Goal: Task Accomplishment & Management: Complete application form

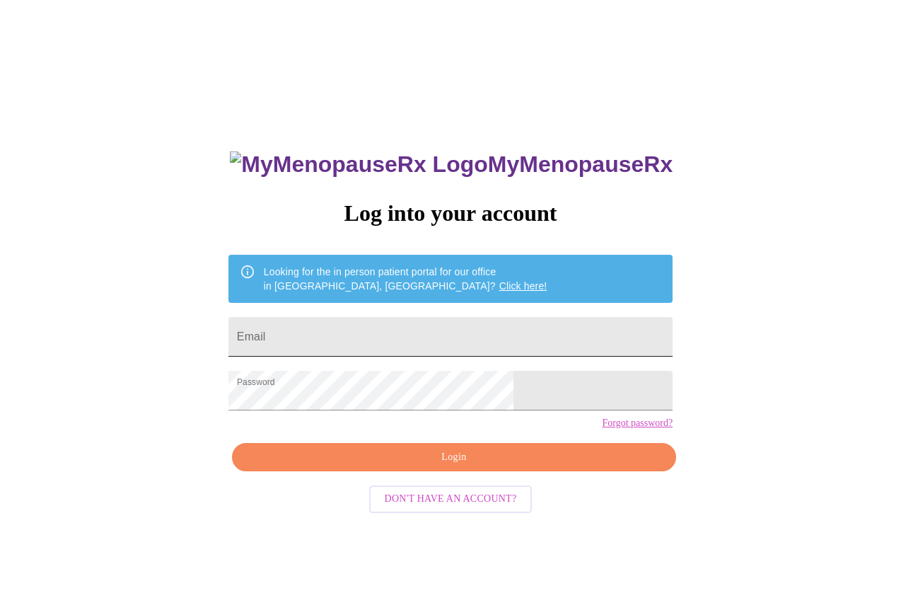
click at [422, 317] on input "Email" at bounding box center [451, 337] width 444 height 40
type input "[EMAIL_ADDRESS][DOMAIN_NAME]"
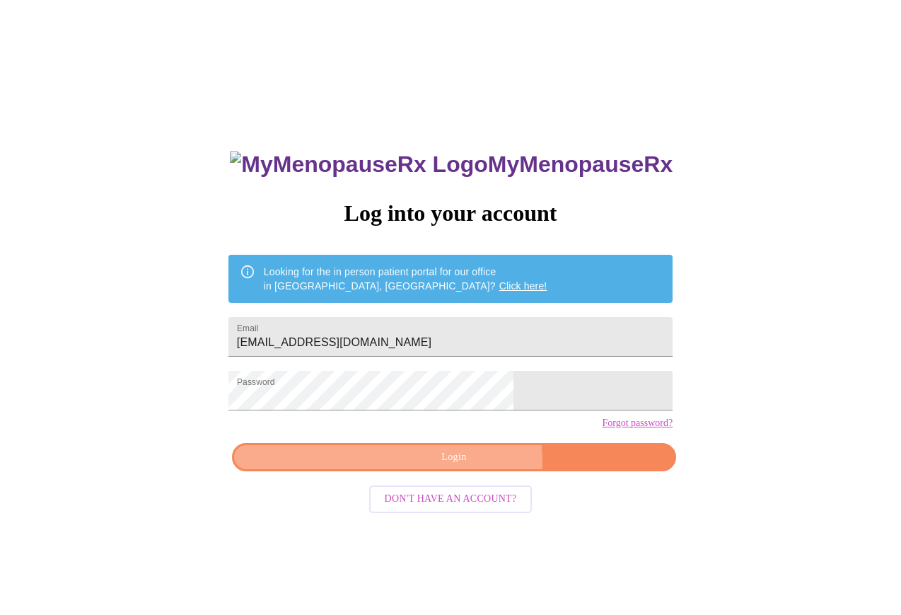
drag, startPoint x: 467, startPoint y: 487, endPoint x: 640, endPoint y: 481, distance: 172.7
click at [468, 466] on span "Login" at bounding box center [454, 458] width 412 height 18
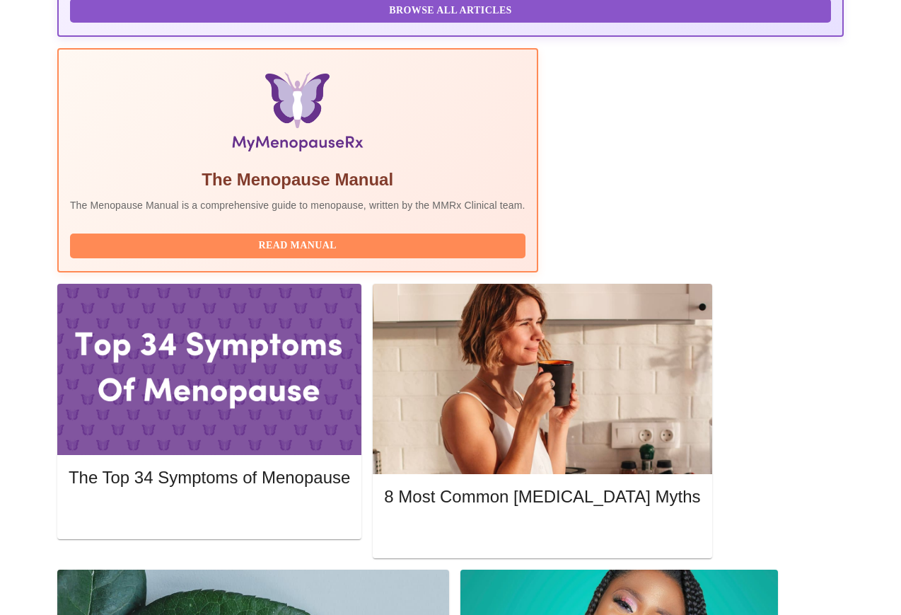
scroll to position [441, 0]
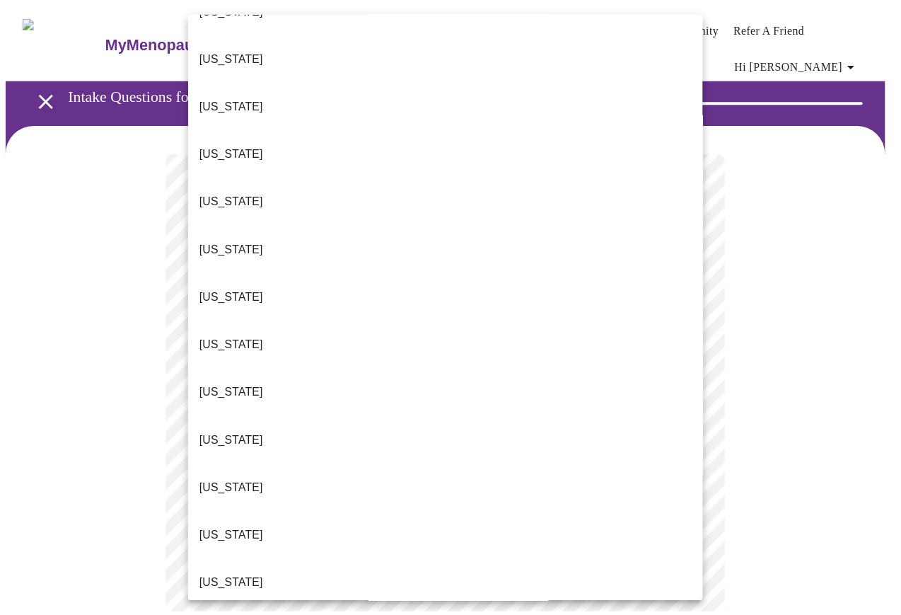
scroll to position [354, 0]
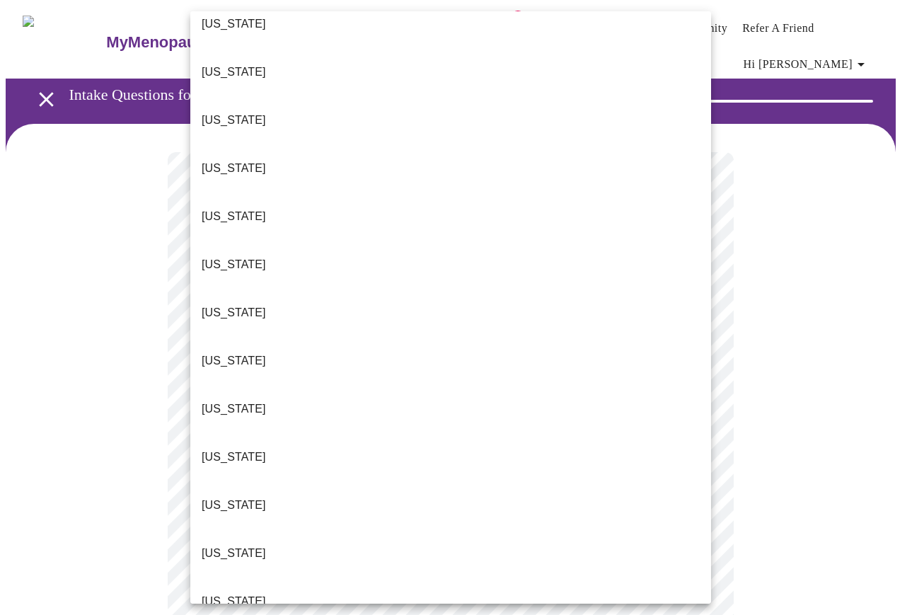
click at [257, 433] on li "[US_STATE]" at bounding box center [450, 457] width 521 height 48
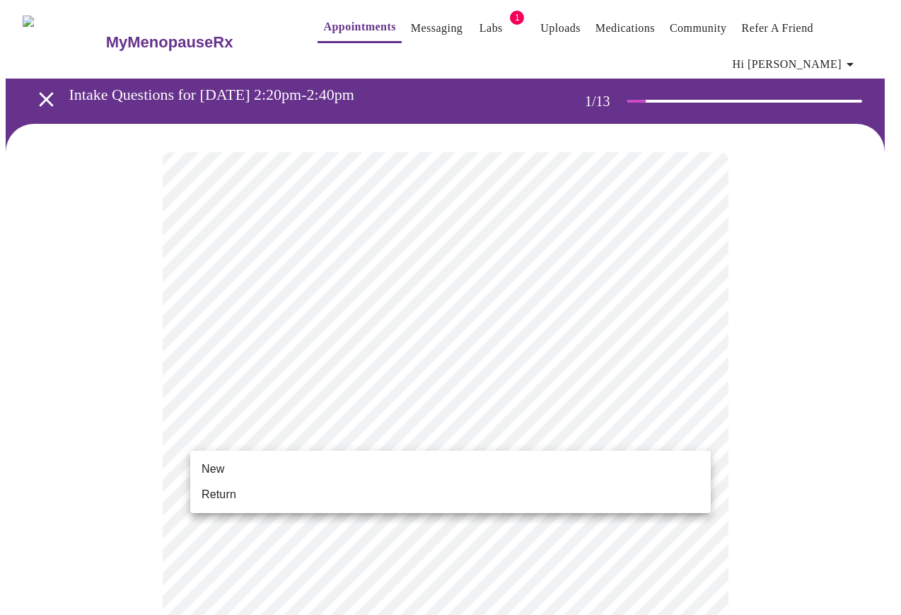
click at [296, 488] on li "Return" at bounding box center [450, 494] width 521 height 25
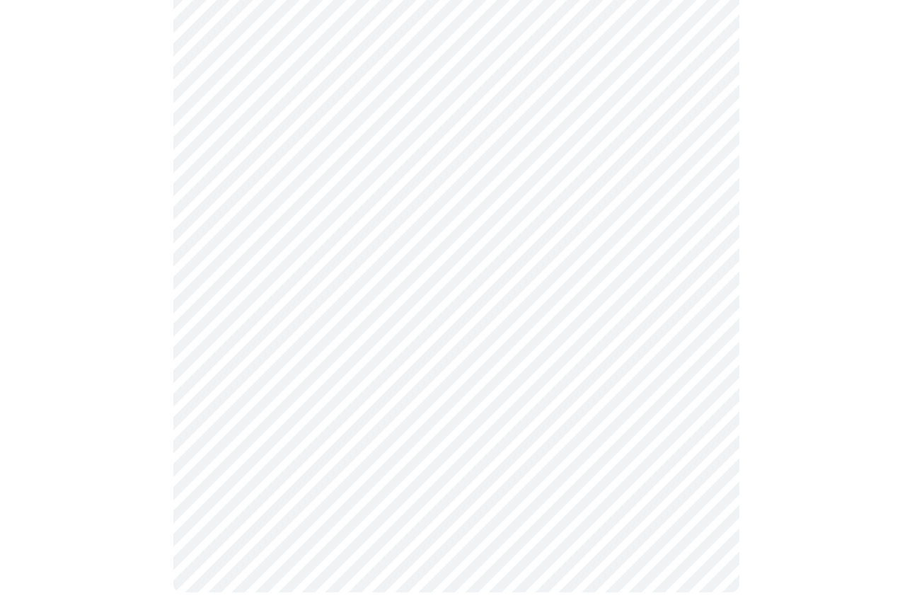
scroll to position [0, 0]
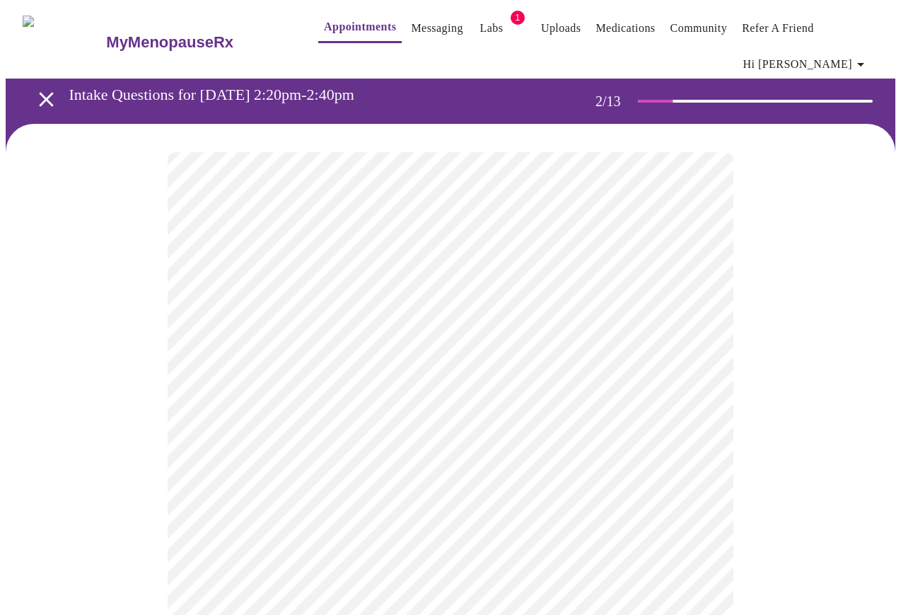
click at [645, 310] on body "MyMenopauseRx Appointments Messaging Labs 1 Uploads Medications Community Refer…" at bounding box center [451, 441] width 890 height 870
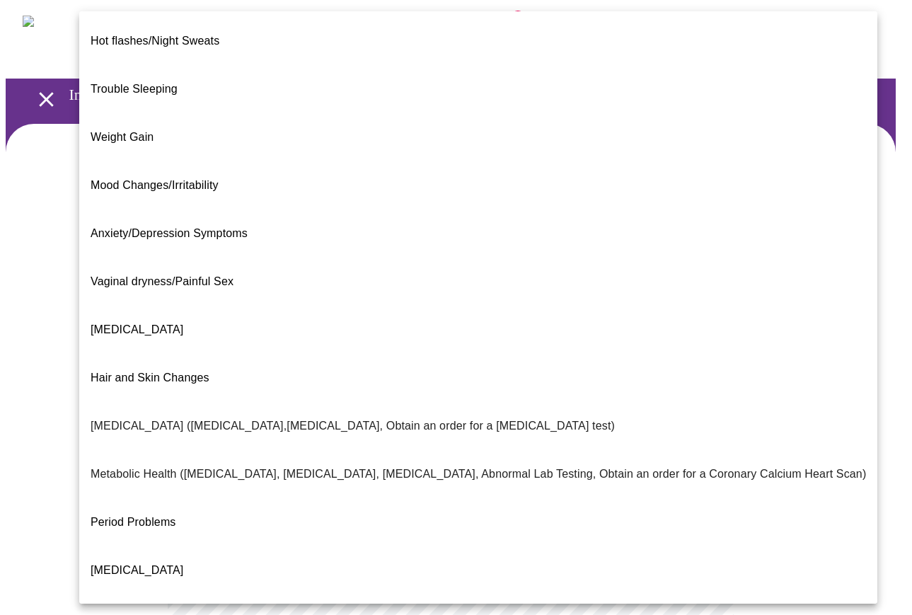
click at [35, 374] on div at bounding box center [456, 307] width 912 height 615
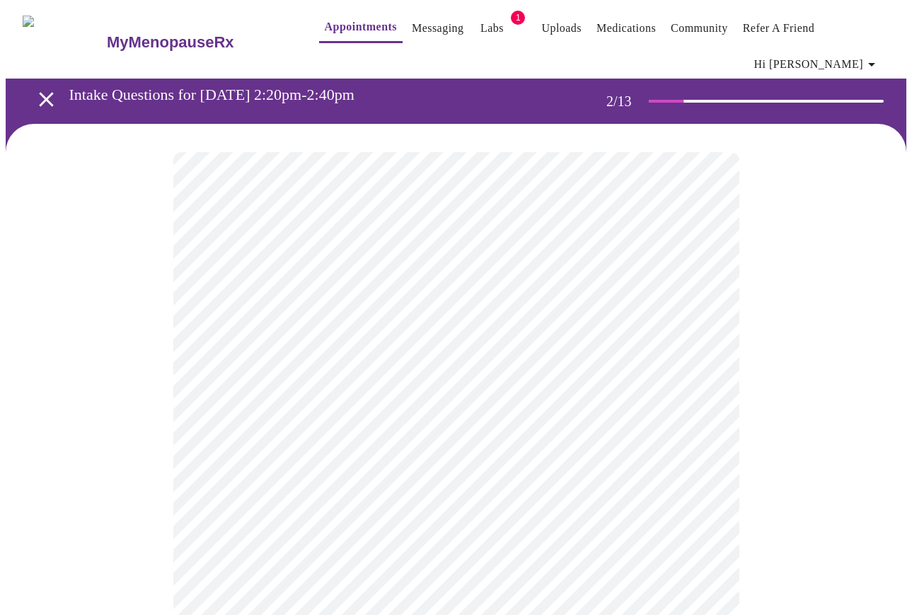
click at [683, 312] on body "MyMenopauseRx Appointments Messaging Labs 1 Uploads Medications Community Refer…" at bounding box center [456, 441] width 901 height 870
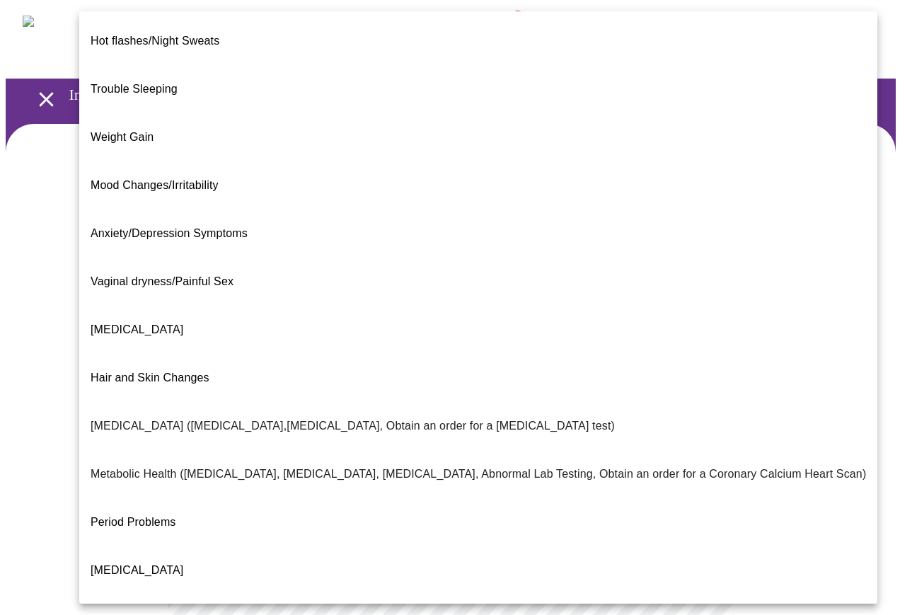
click at [362, 258] on li "Vaginal dryness/Painful Sex" at bounding box center [478, 282] width 798 height 48
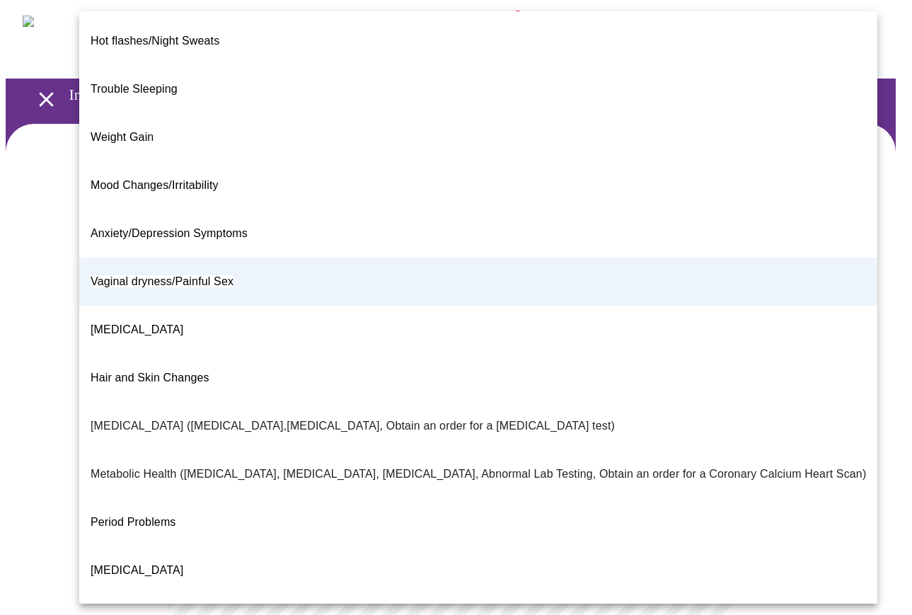
click at [492, 325] on body "MyMenopauseRx Appointments Messaging Labs 1 Uploads Medications Community Refer…" at bounding box center [456, 437] width 901 height 862
click at [305, 113] on li "Weight Gain" at bounding box center [478, 137] width 798 height 48
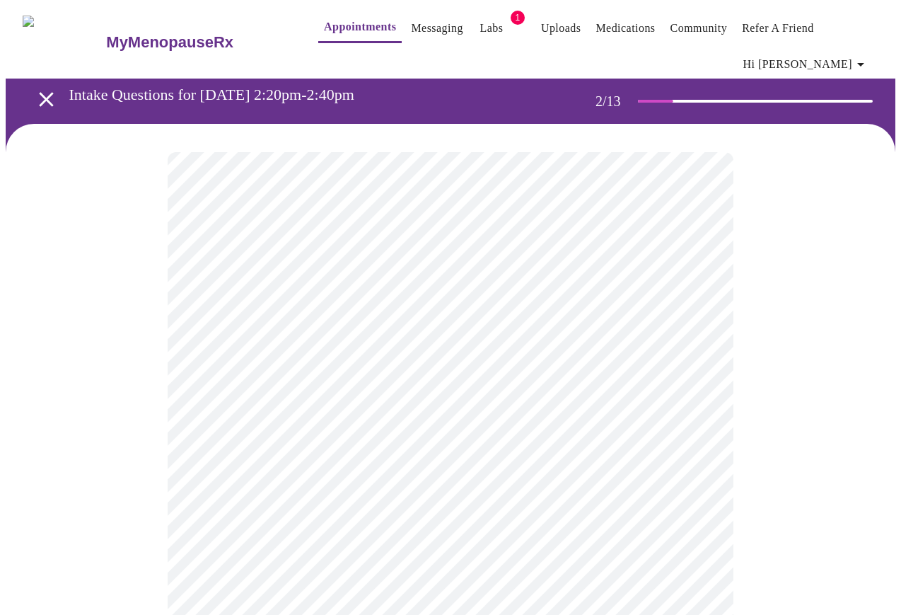
click at [567, 318] on body "MyMenopauseRx Appointments Messaging Labs 1 Uploads Medications Community Refer…" at bounding box center [451, 437] width 890 height 862
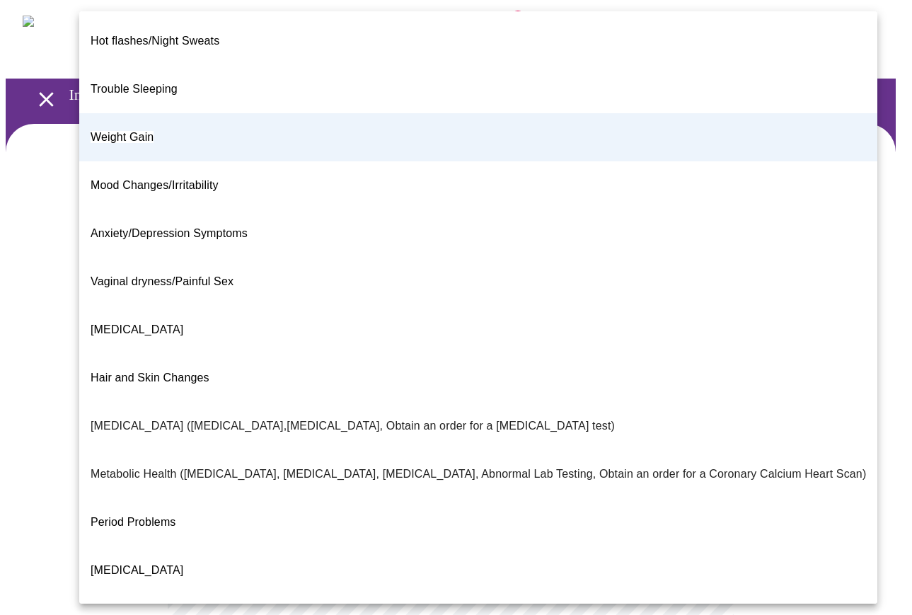
click at [211, 262] on span "Vaginal dryness/Painful Sex" at bounding box center [162, 282] width 143 height 40
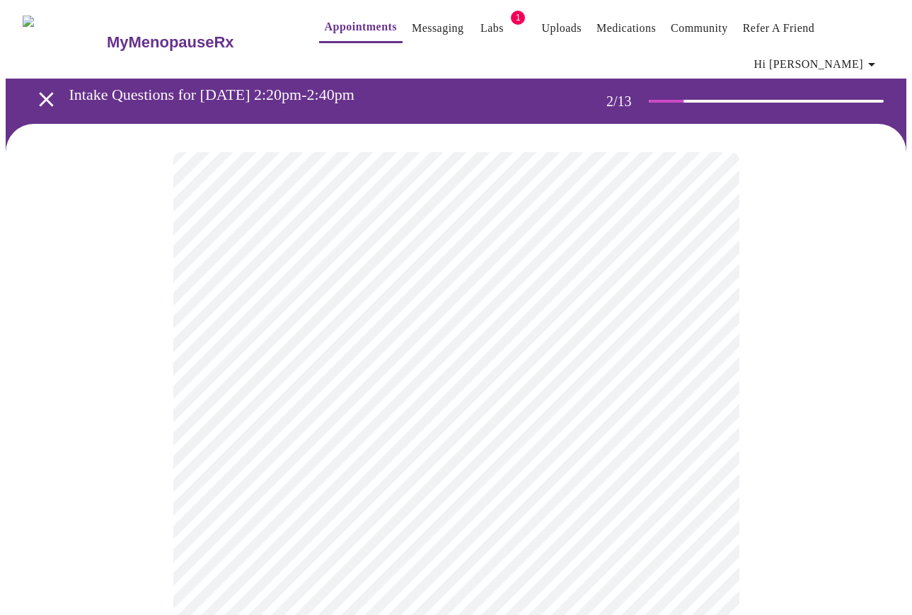
click at [461, 461] on body "MyMenopauseRx Appointments Messaging Labs 1 Uploads Medications Community Refer…" at bounding box center [456, 437] width 901 height 862
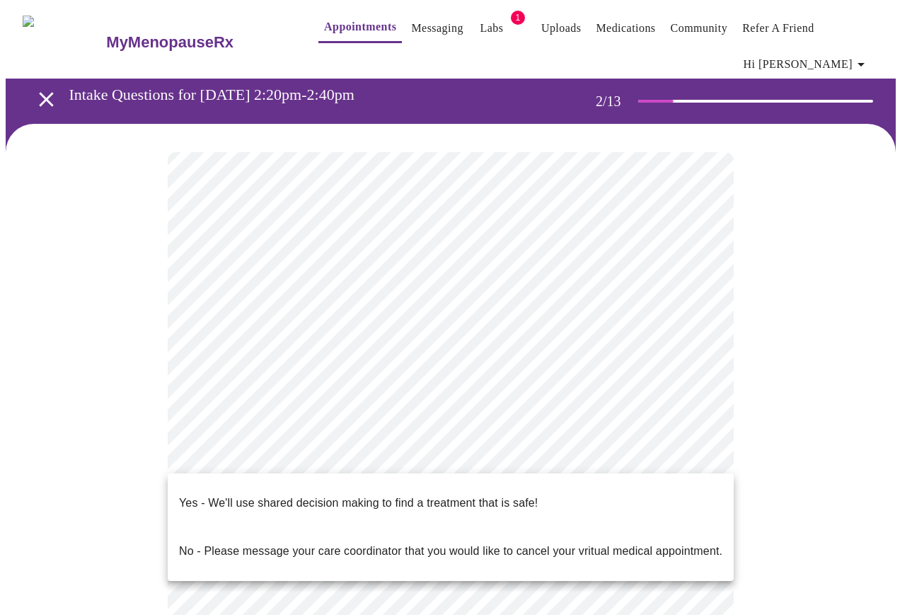
click at [455, 479] on li "Yes - We'll use shared decision making to find a treatment that is safe!" at bounding box center [451, 503] width 566 height 48
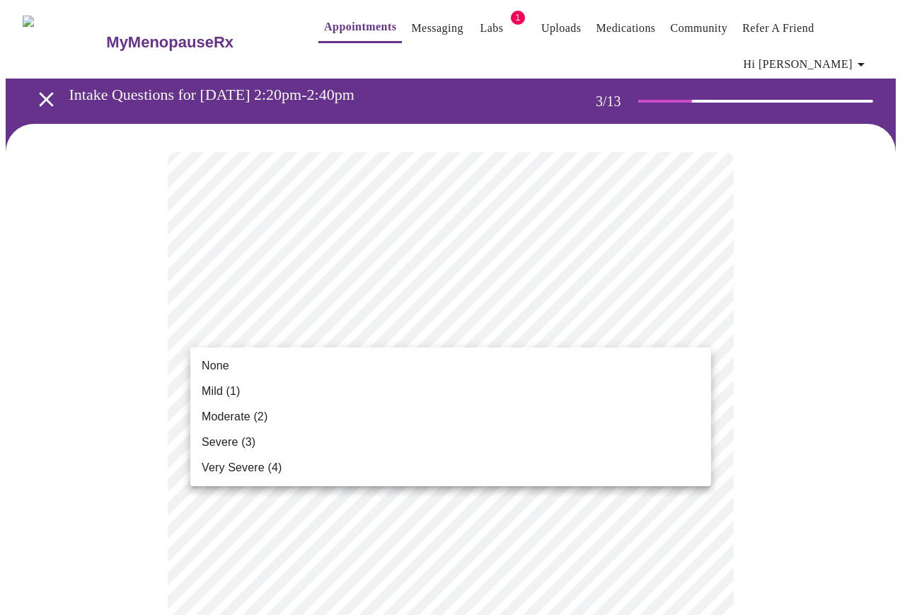
click at [623, 412] on li "Moderate (2)" at bounding box center [450, 416] width 521 height 25
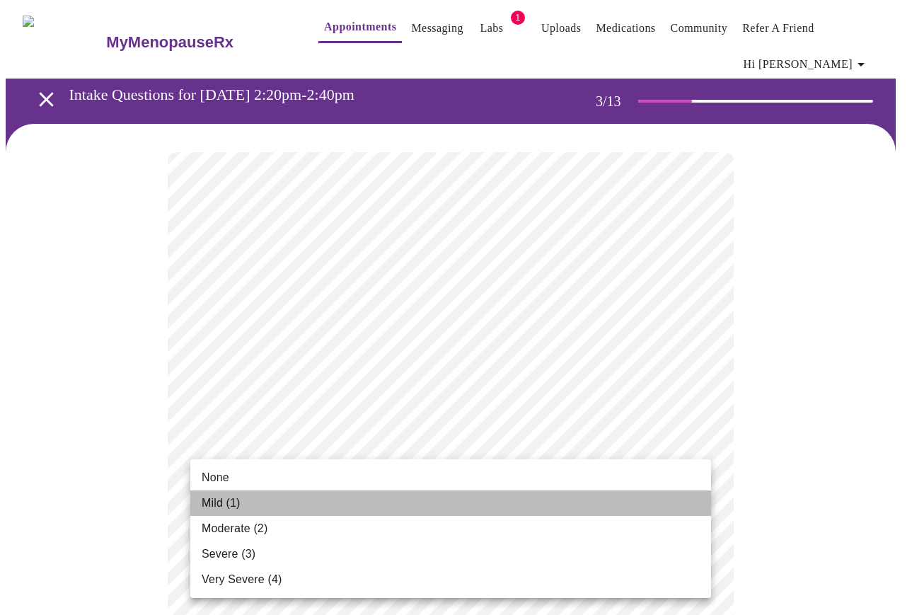
click at [582, 504] on li "Mild (1)" at bounding box center [450, 502] width 521 height 25
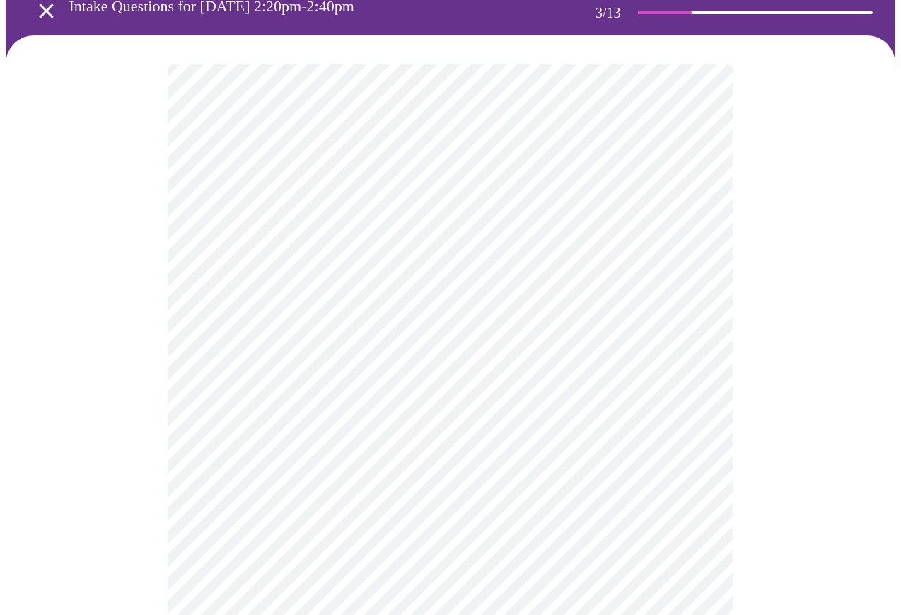
scroll to position [212, 0]
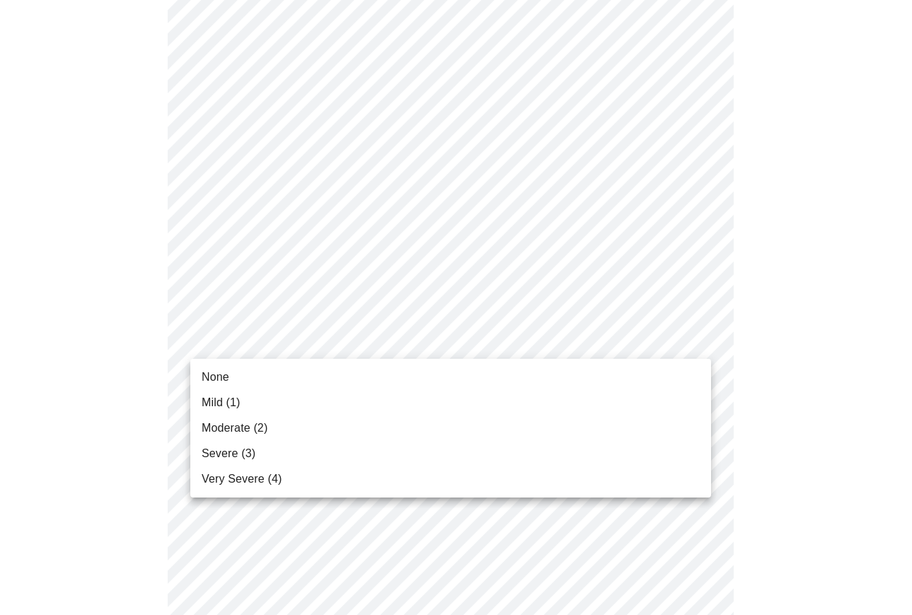
click at [540, 439] on li "Moderate (2)" at bounding box center [450, 427] width 521 height 25
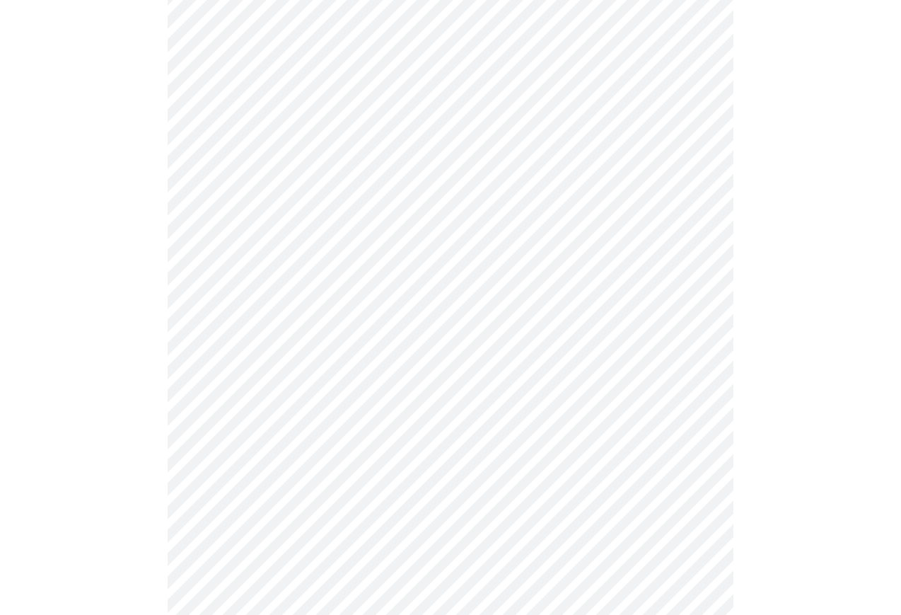
scroll to position [283, 0]
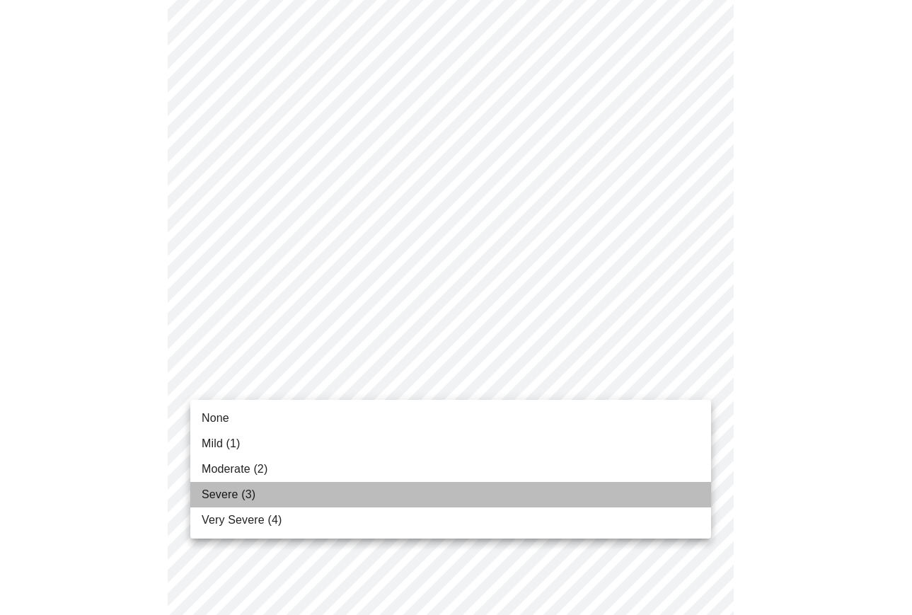
click at [521, 505] on li "Severe (3)" at bounding box center [450, 494] width 521 height 25
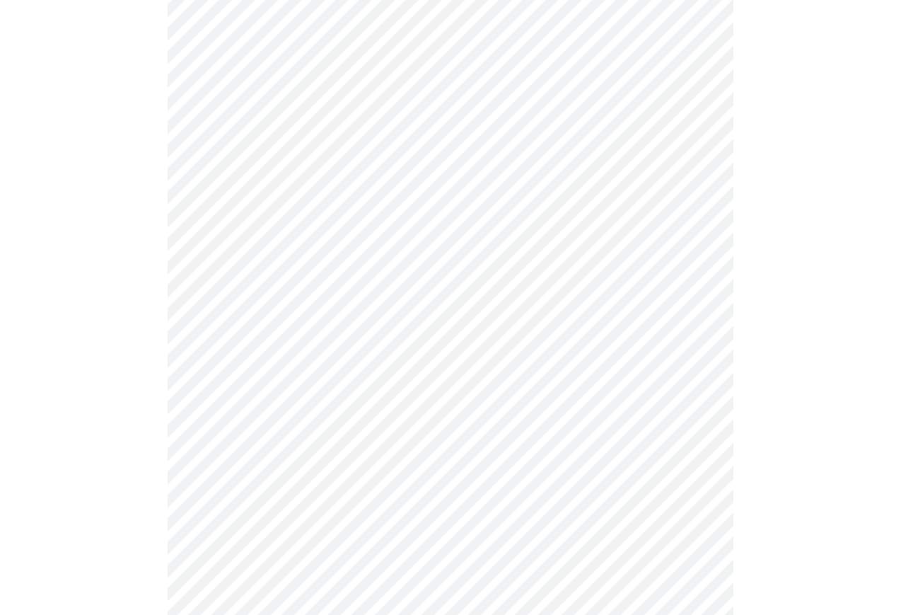
scroll to position [495, 0]
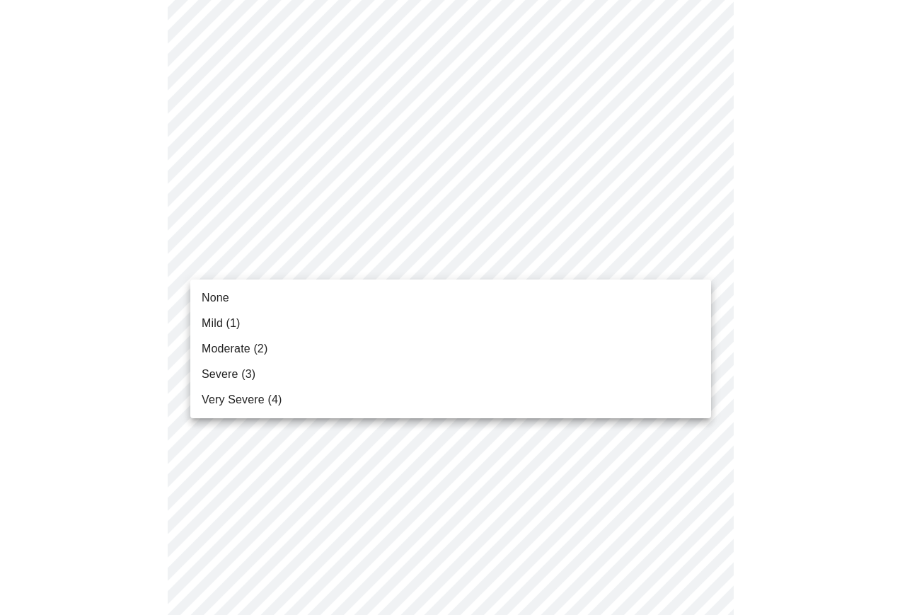
click at [605, 271] on body "MyMenopauseRx Appointments Messaging Labs 1 Uploads Medications Community Refer…" at bounding box center [456, 421] width 901 height 1822
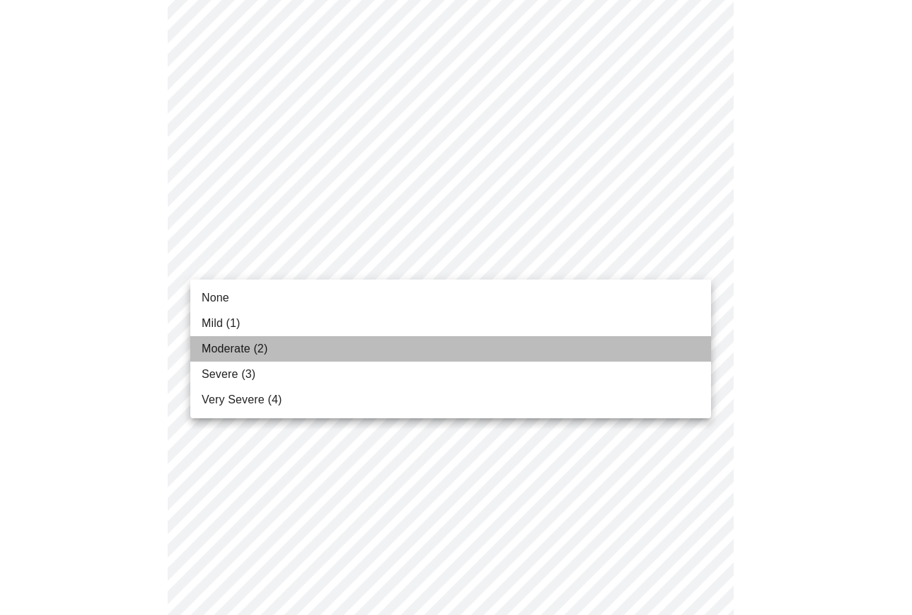
click at [535, 352] on li "Moderate (2)" at bounding box center [450, 348] width 521 height 25
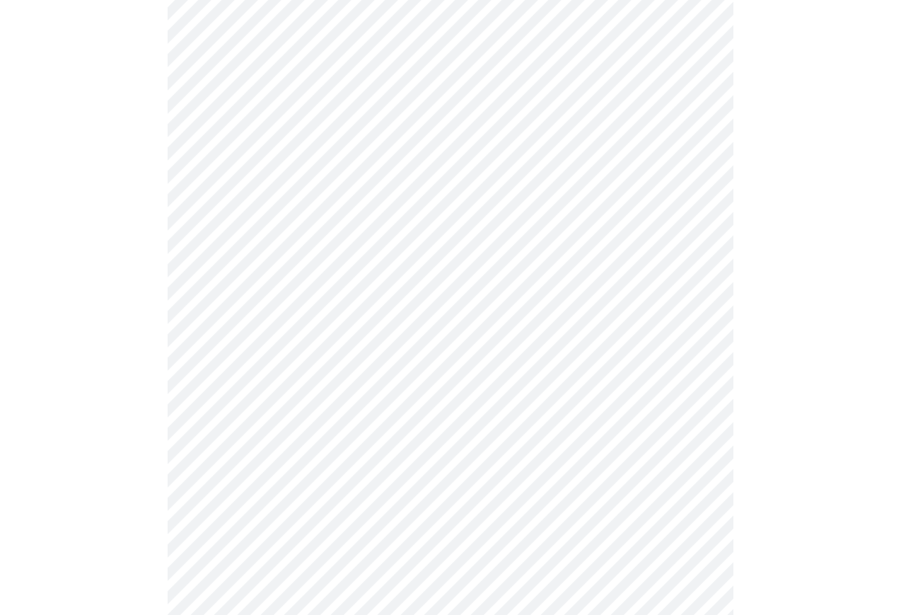
click at [575, 352] on body "MyMenopauseRx Appointments Messaging Labs 1 Uploads Medications Community Refer…" at bounding box center [451, 411] width 890 height 1803
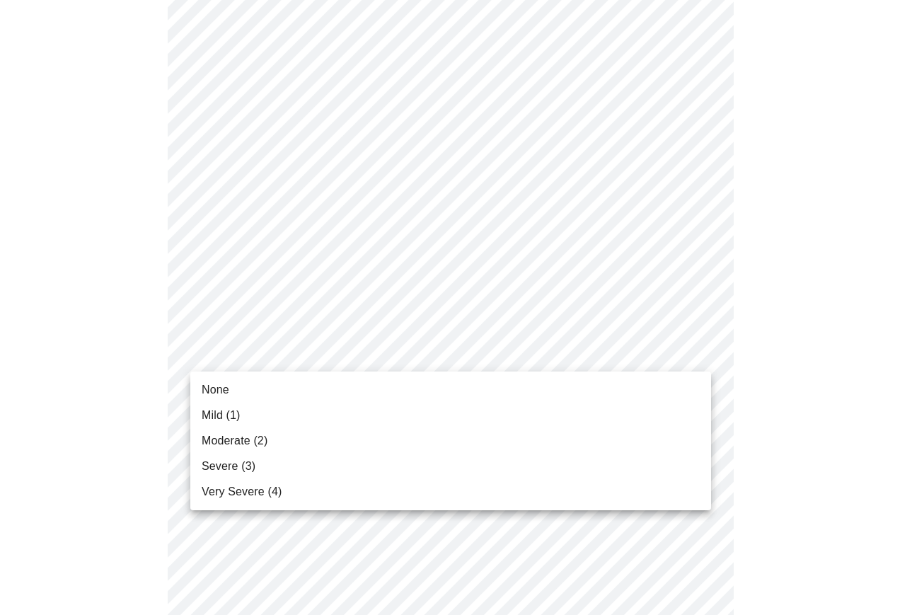
click at [568, 460] on li "Severe (3)" at bounding box center [450, 465] width 521 height 25
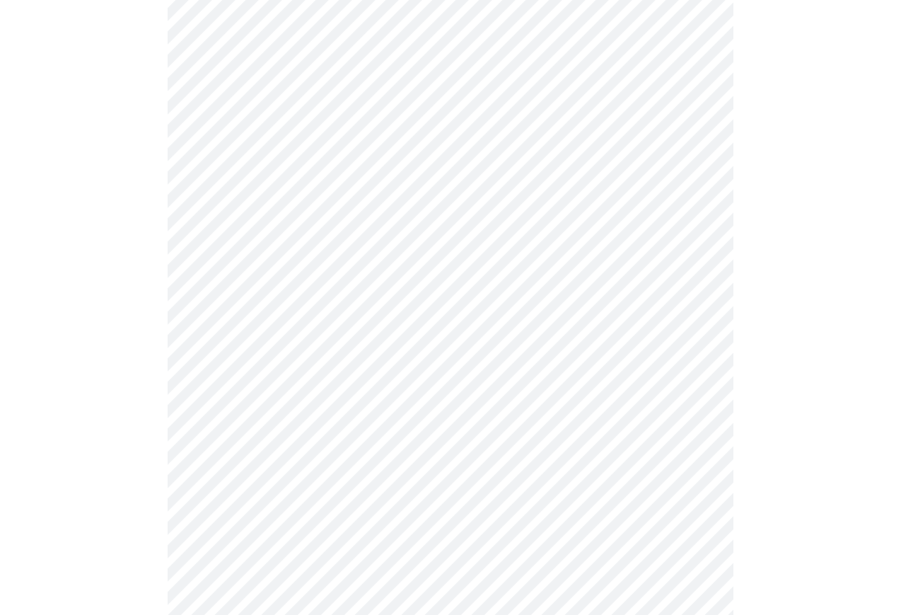
scroll to position [707, 0]
click at [630, 258] on body "MyMenopauseRx Appointments Messaging Labs 1 Uploads Medications Community Refer…" at bounding box center [456, 189] width 901 height 1783
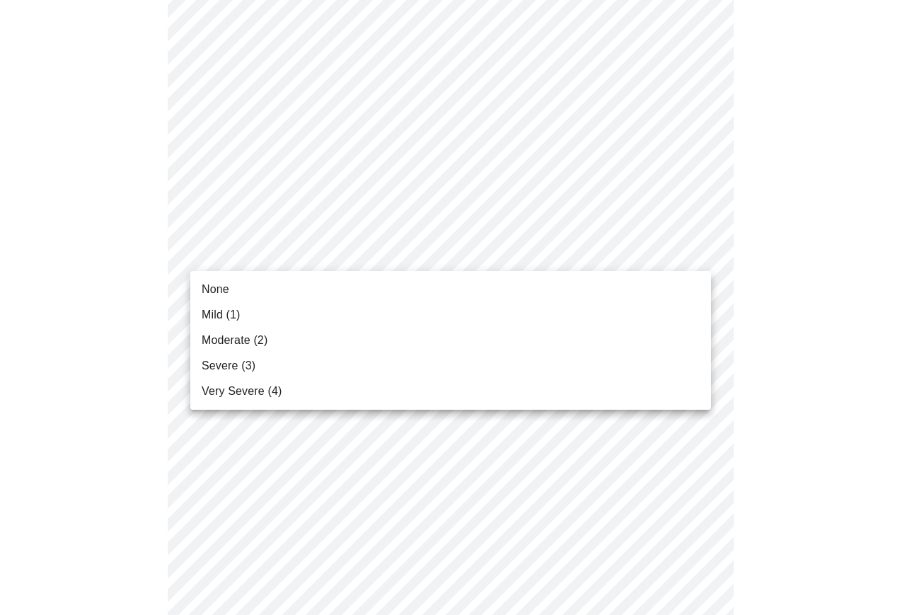
click at [620, 360] on li "Severe (3)" at bounding box center [450, 365] width 521 height 25
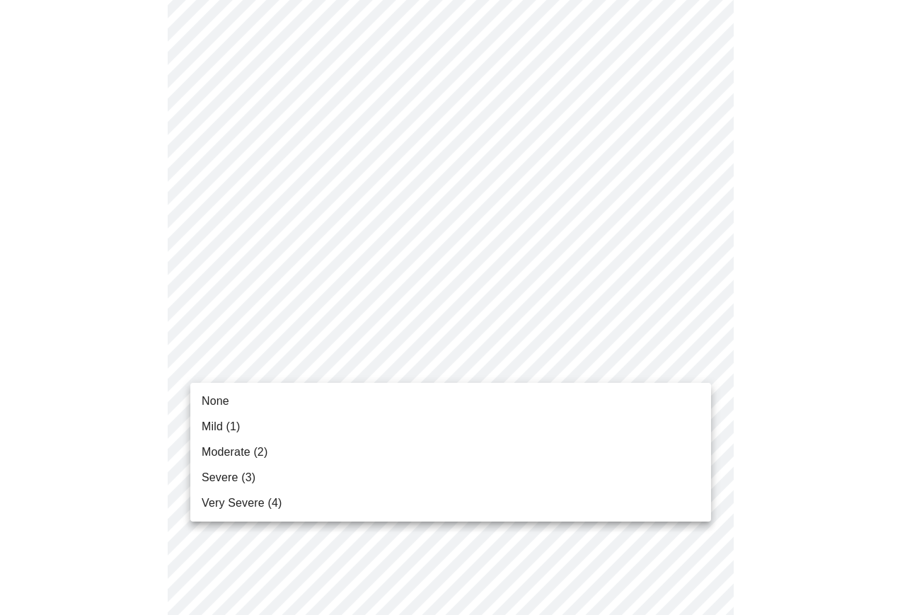
click at [663, 353] on body "MyMenopauseRx Appointments Messaging Labs 1 Uploads Medications Community Refer…" at bounding box center [456, 179] width 901 height 1763
drag, startPoint x: 582, startPoint y: 451, endPoint x: 595, endPoint y: 444, distance: 14.2
click at [583, 451] on li "Moderate (2)" at bounding box center [450, 451] width 521 height 25
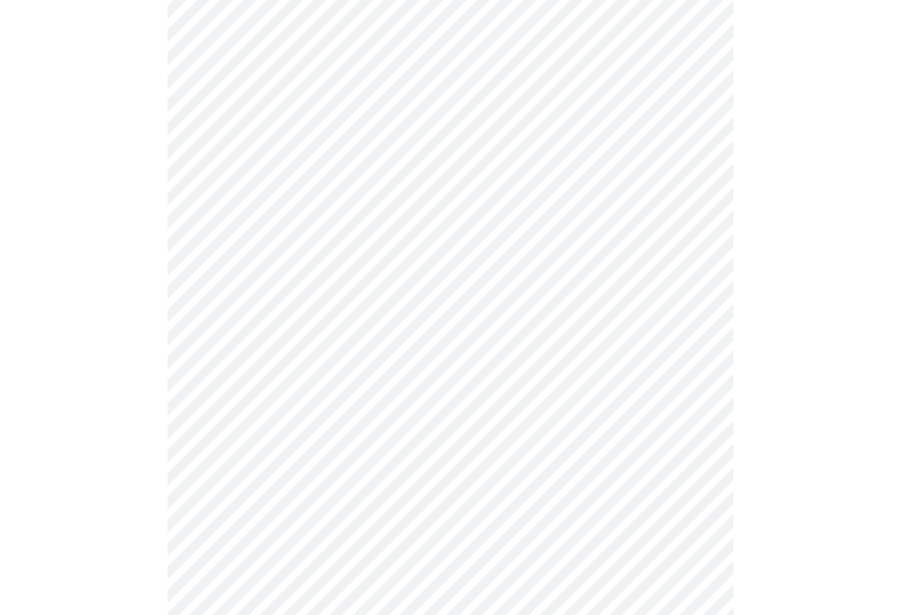
scroll to position [920, 0]
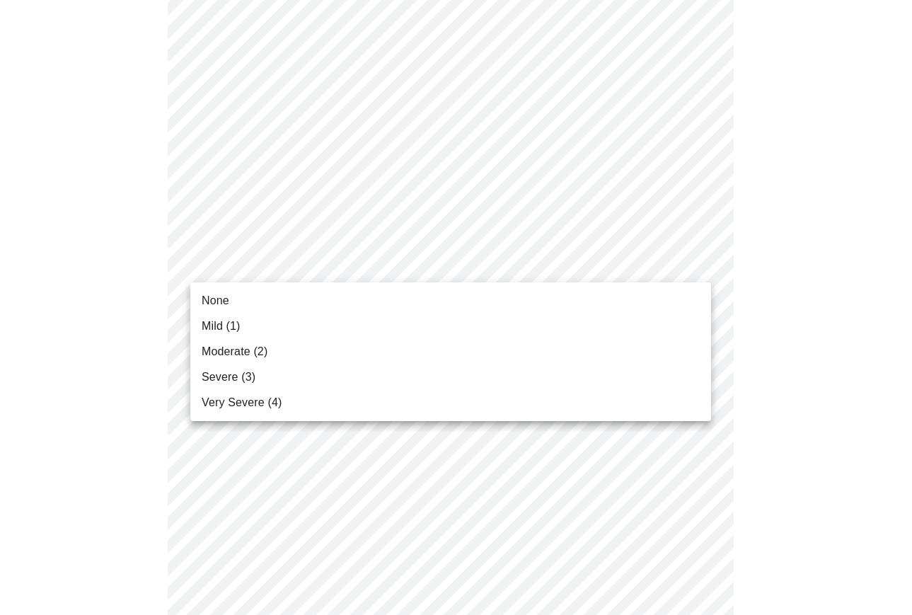
click at [635, 315] on li "Mild (1)" at bounding box center [450, 325] width 521 height 25
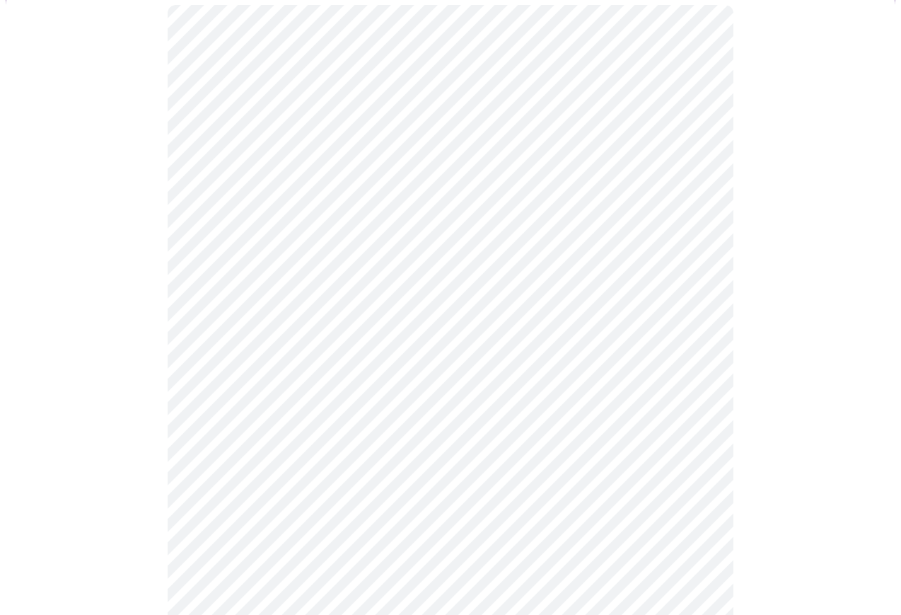
scroll to position [141, 0]
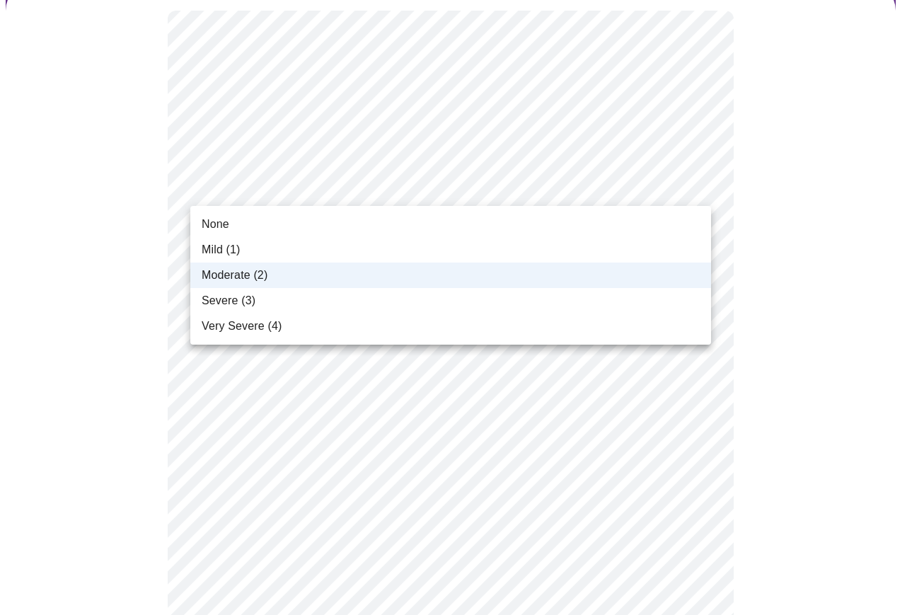
click at [572, 255] on li "Mild (1)" at bounding box center [450, 249] width 521 height 25
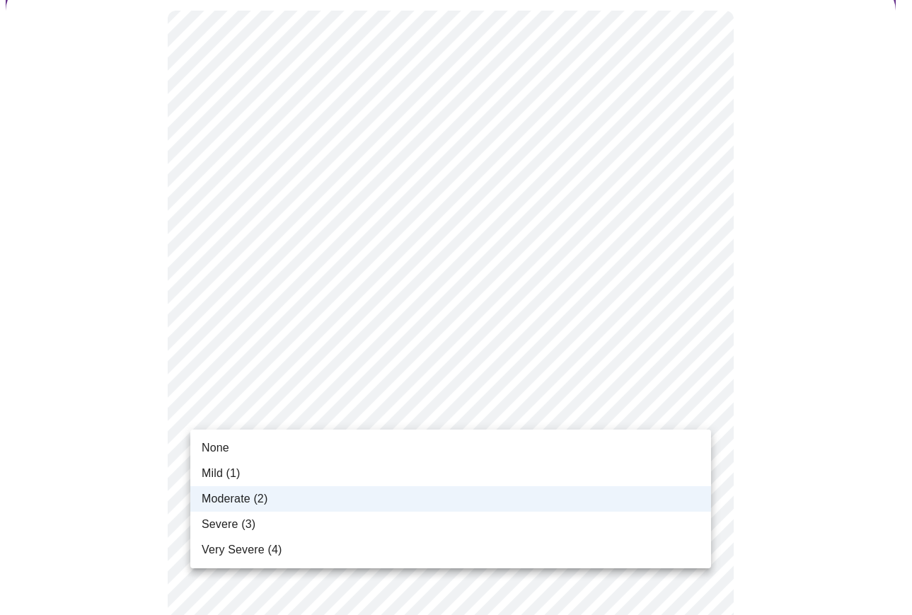
click at [391, 487] on li "Moderate (2)" at bounding box center [450, 498] width 521 height 25
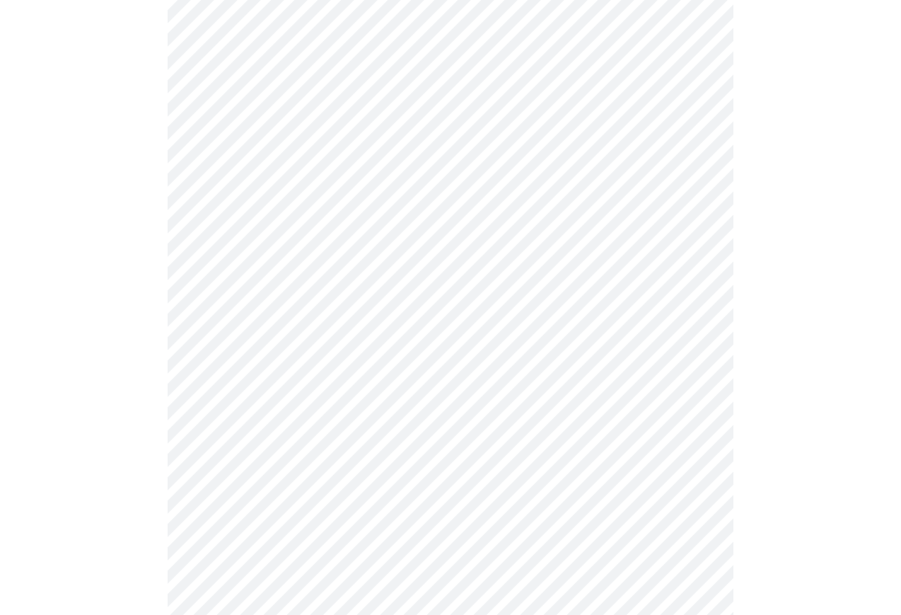
scroll to position [283, 0]
click at [422, 378] on body "MyMenopauseRx Appointments Messaging Labs 1 Uploads Medications Community Refer…" at bounding box center [456, 584] width 901 height 1723
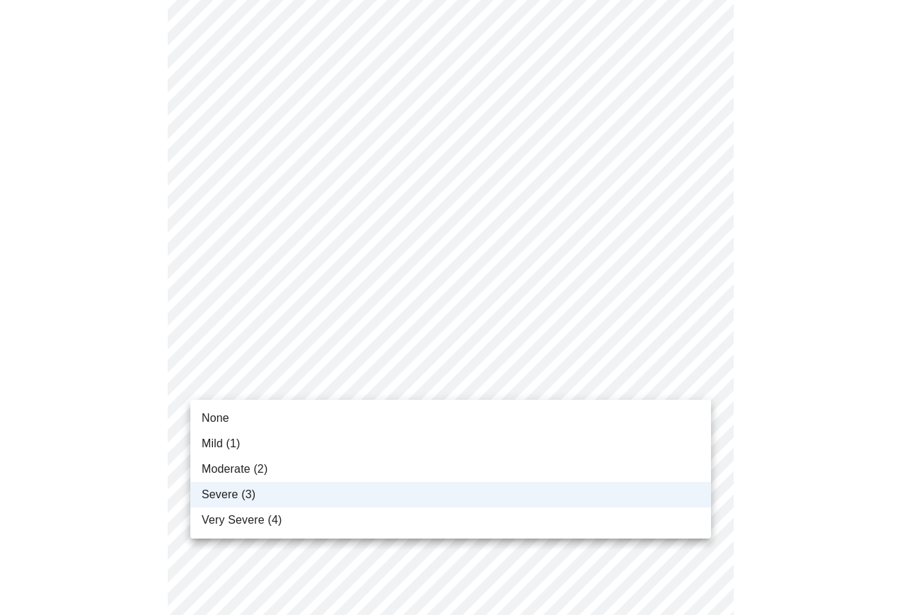
click at [357, 466] on li "Moderate (2)" at bounding box center [450, 468] width 521 height 25
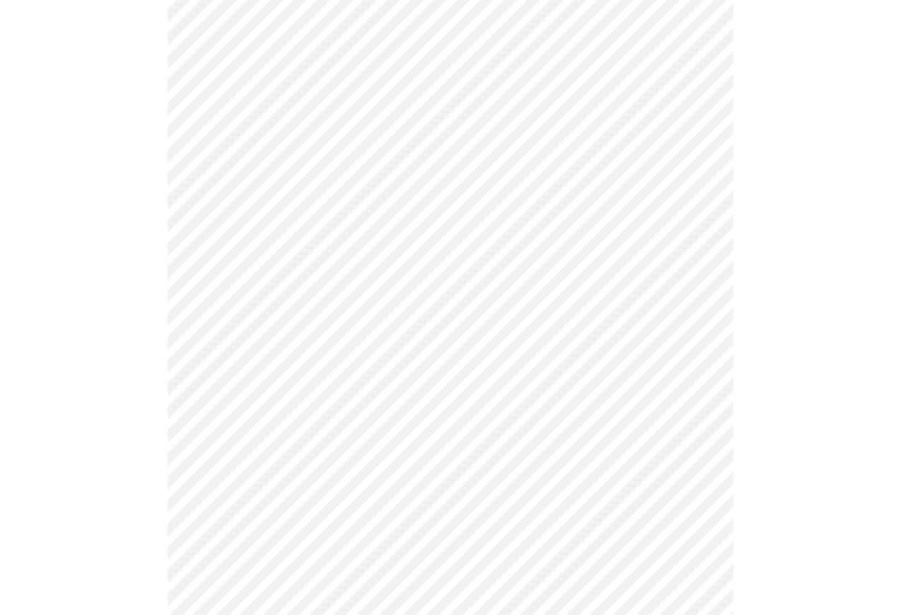
scroll to position [424, 0]
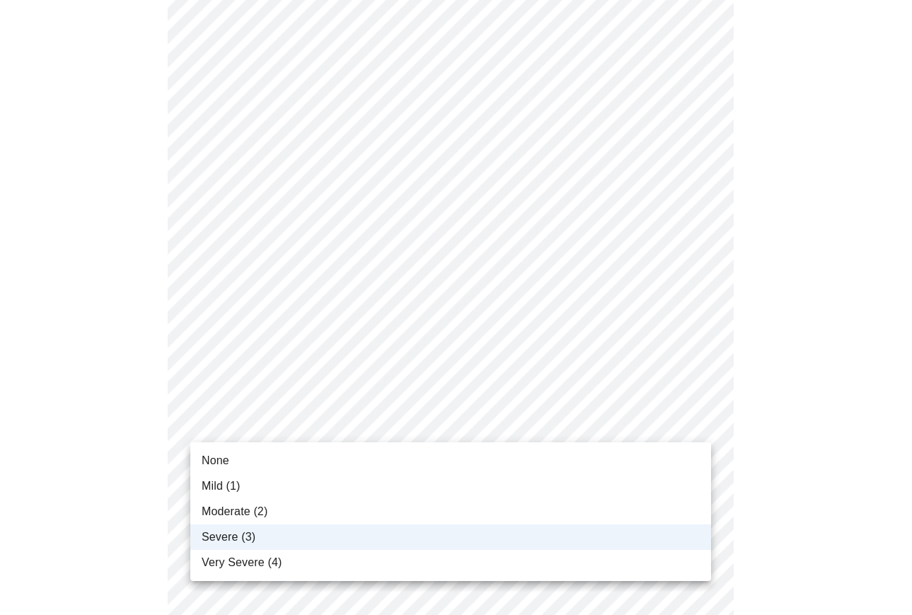
click at [335, 419] on body "MyMenopauseRx Appointments Messaging Labs 1 Uploads Medications Community Refer…" at bounding box center [456, 442] width 901 height 1723
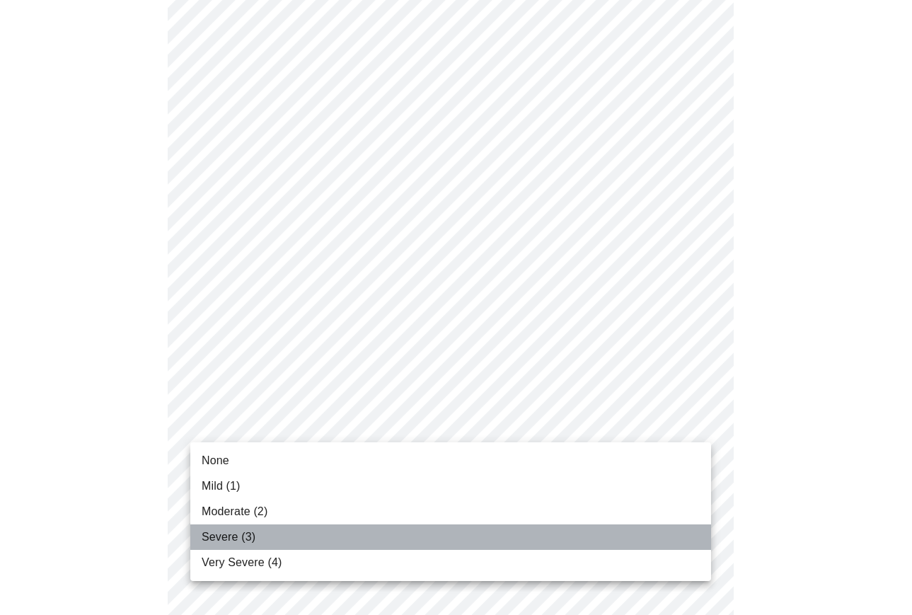
click at [293, 529] on li "Severe (3)" at bounding box center [450, 536] width 521 height 25
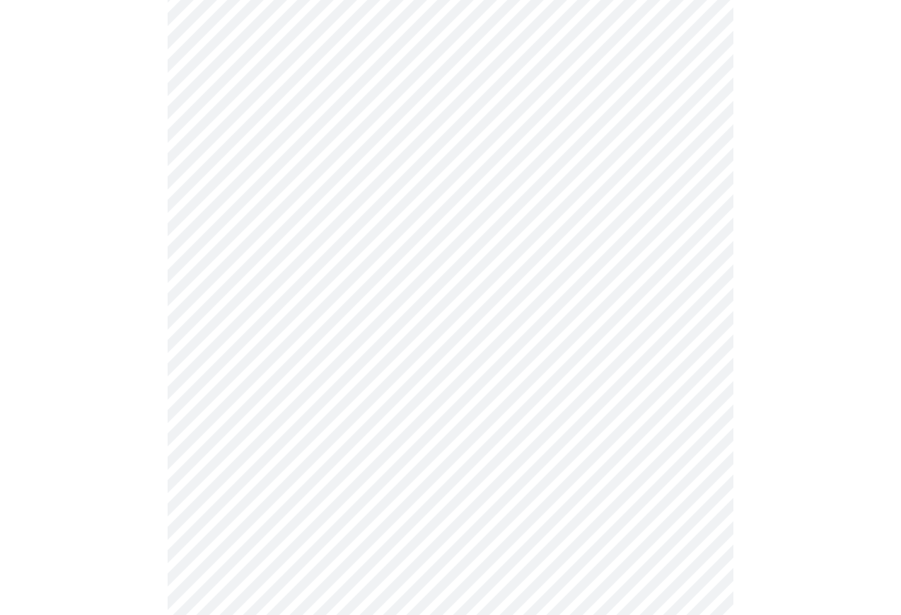
scroll to position [637, 0]
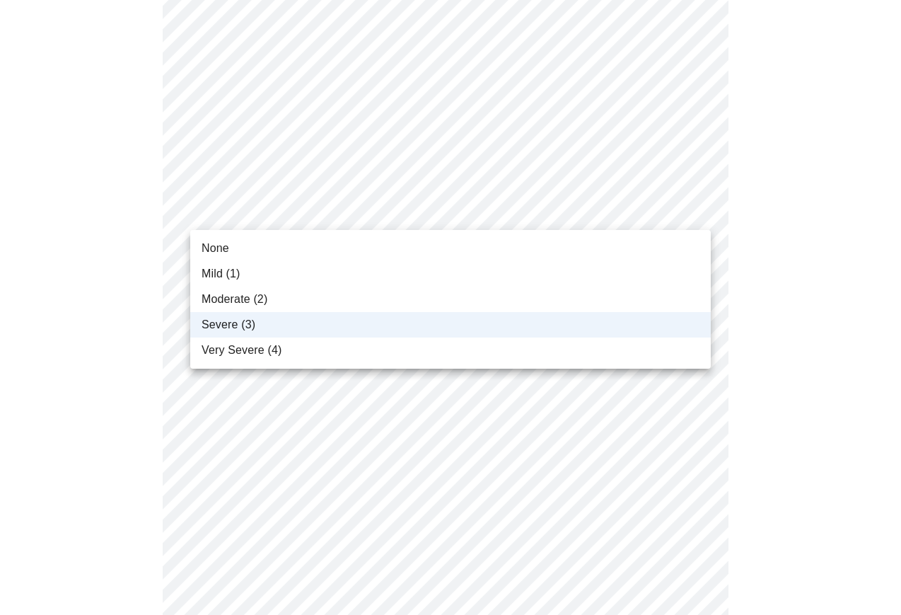
click at [391, 202] on body "MyMenopauseRx Appointments Messaging Labs 1 Uploads Medications Community Refer…" at bounding box center [451, 230] width 890 height 1723
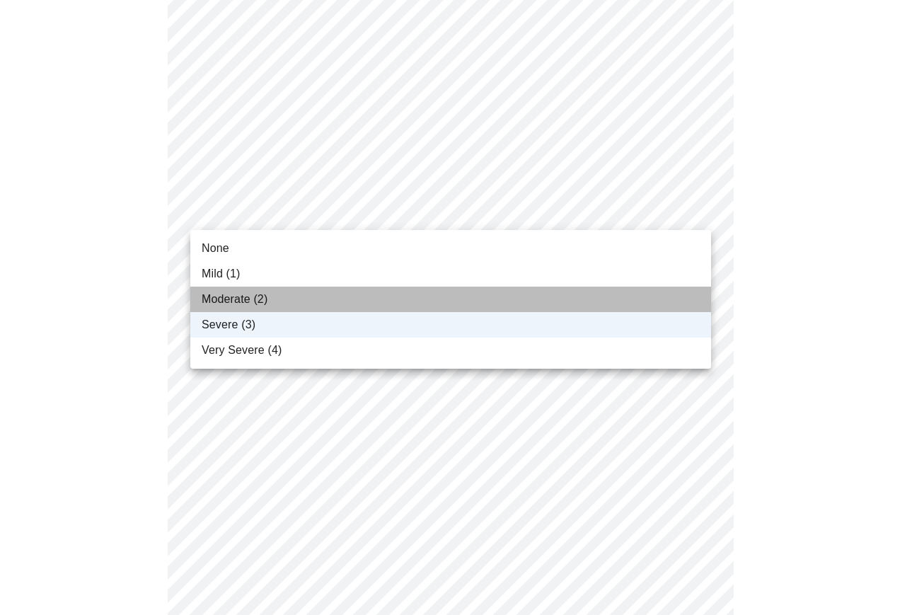
click at [323, 308] on li "Moderate (2)" at bounding box center [450, 299] width 521 height 25
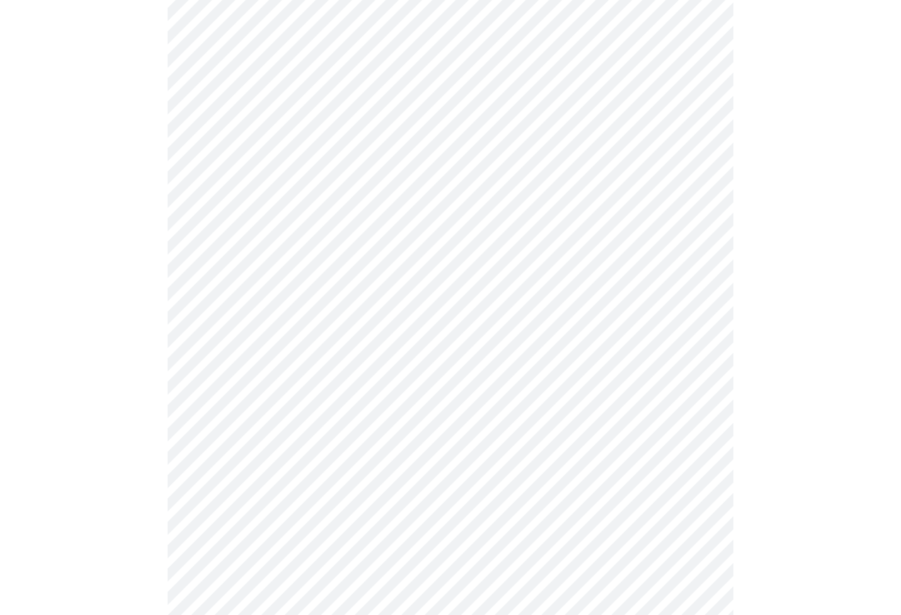
scroll to position [920, 0]
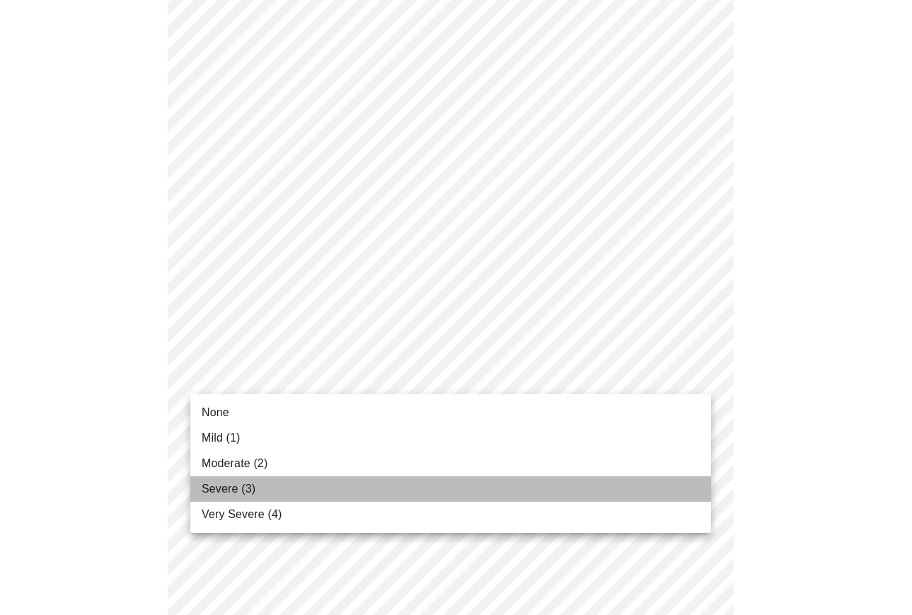
click at [294, 490] on li "Severe (3)" at bounding box center [450, 488] width 521 height 25
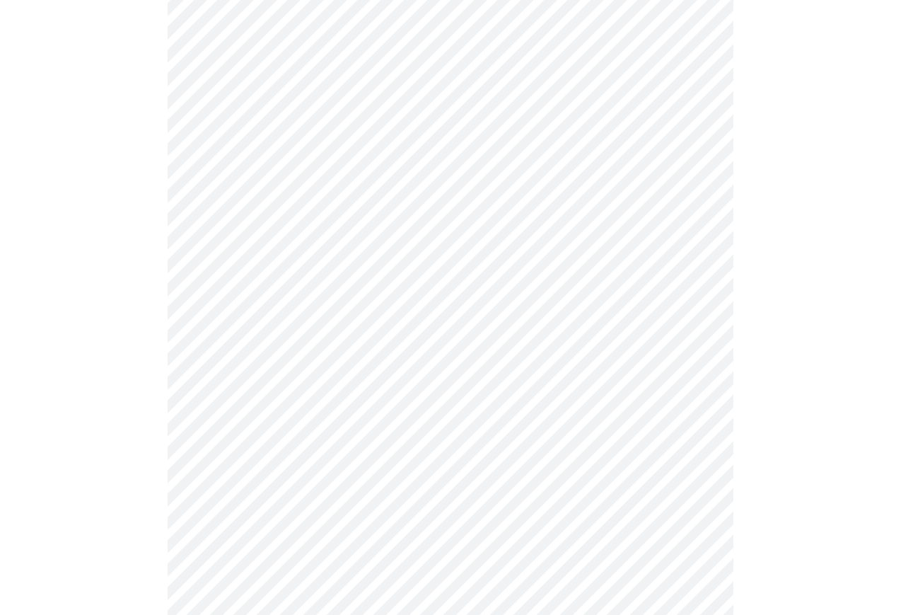
scroll to position [990, 0]
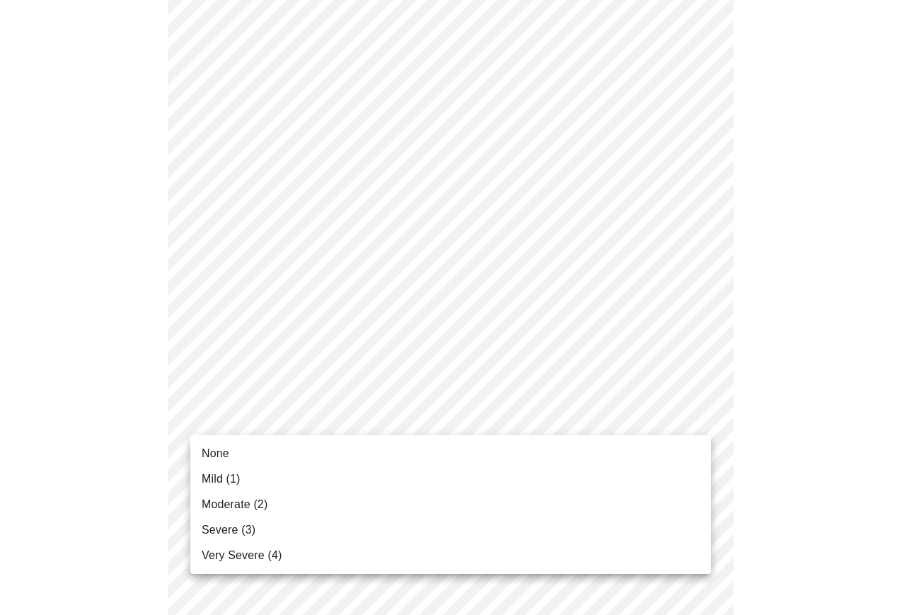
click at [354, 502] on li "Moderate (2)" at bounding box center [450, 504] width 521 height 25
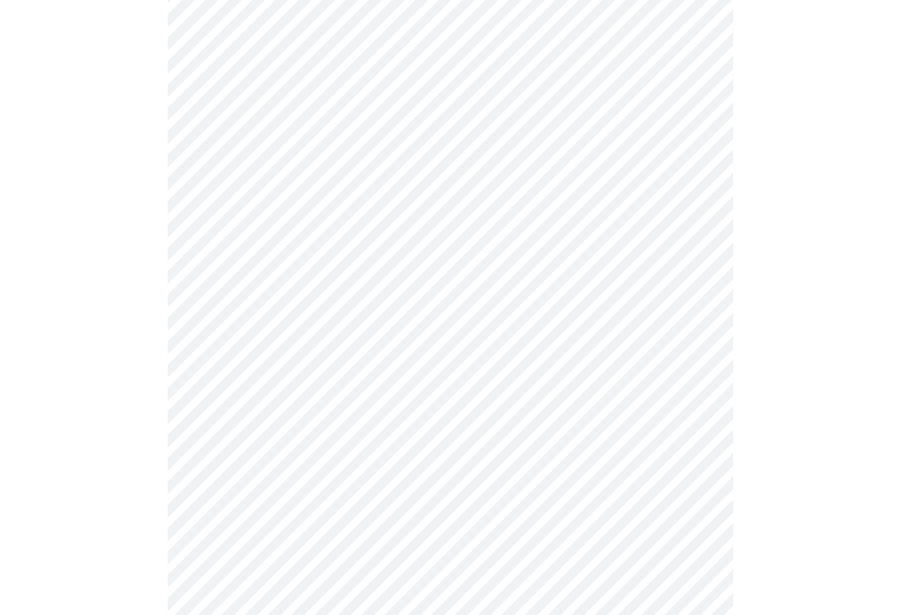
scroll to position [566, 0]
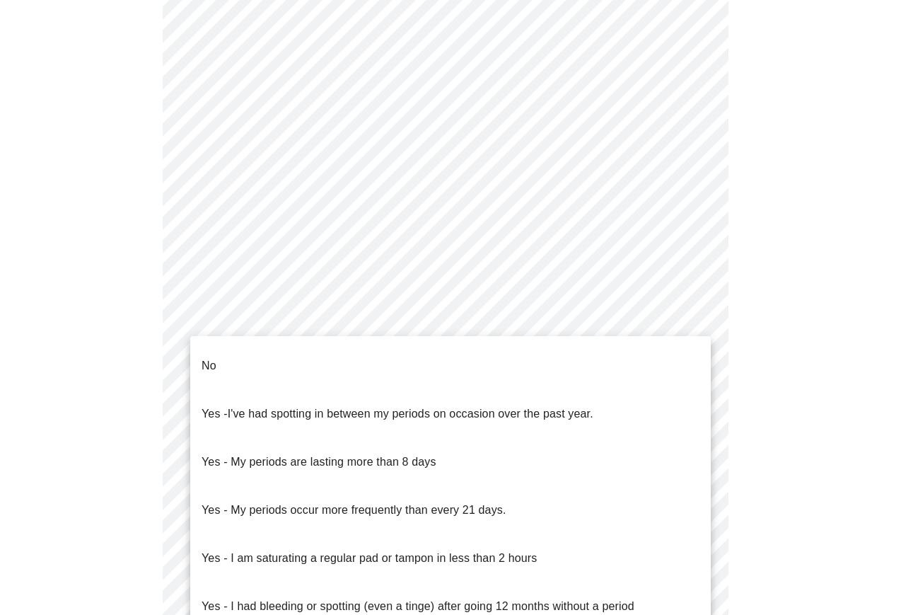
click at [692, 326] on body "MyMenopauseRx Appointments Messaging Labs 1 Uploads Medications Community Refer…" at bounding box center [451, 148] width 890 height 1416
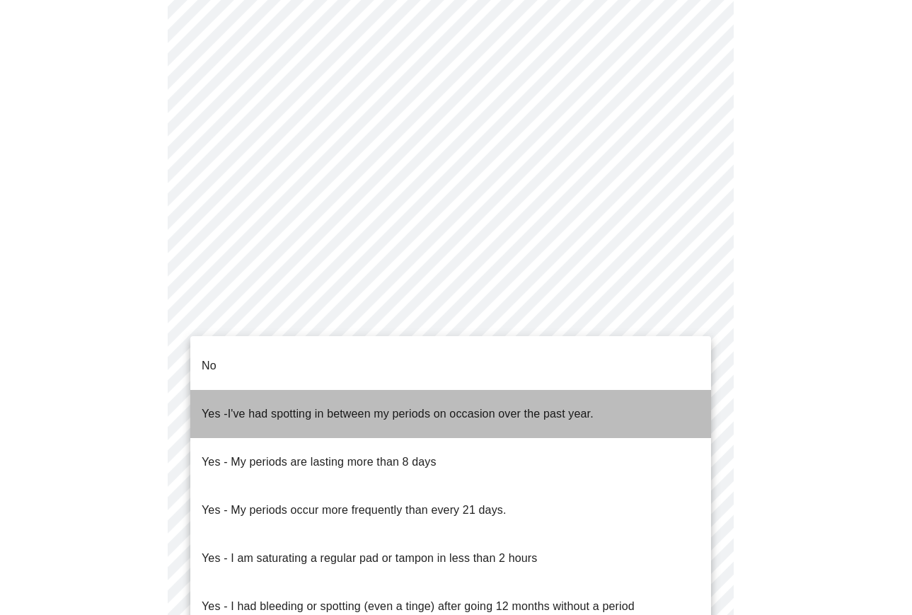
click at [630, 390] on li "Yes - I've had spotting in between my periods on occasion over the past year." at bounding box center [450, 414] width 521 height 48
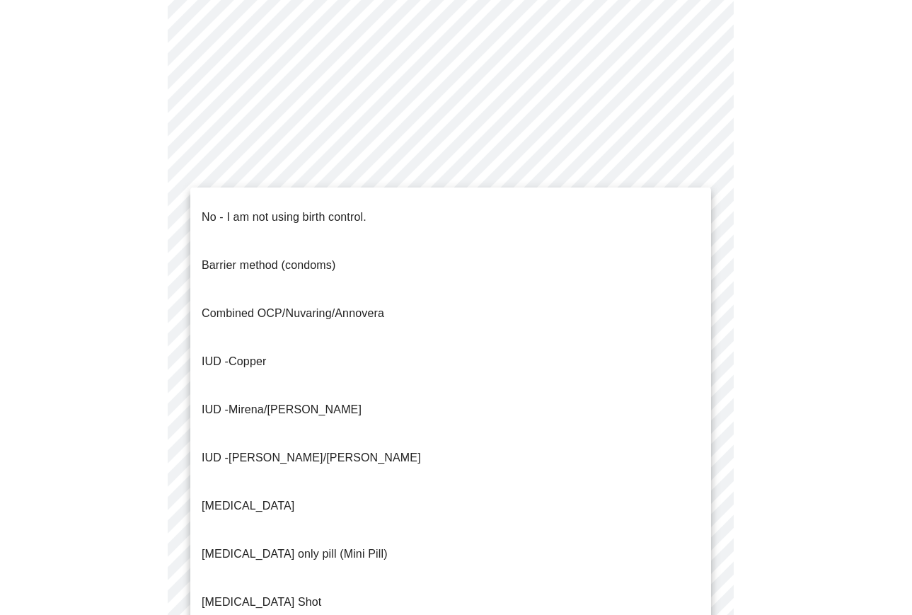
click at [487, 417] on body "MyMenopauseRx Appointments Messaging Labs 1 Uploads Medications Community Refer…" at bounding box center [456, 144] width 901 height 1408
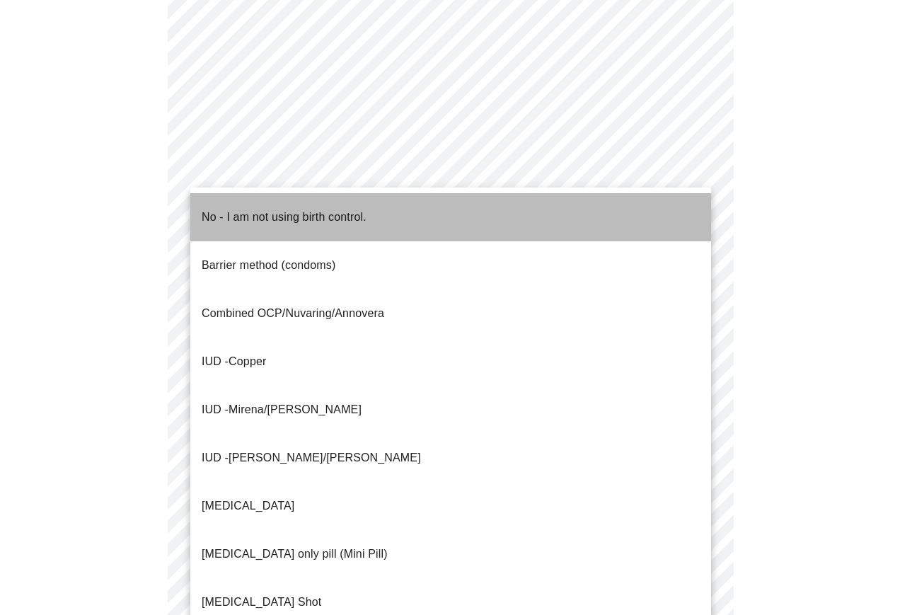
click at [328, 209] on p "No - I am not using birth control." at bounding box center [284, 217] width 165 height 17
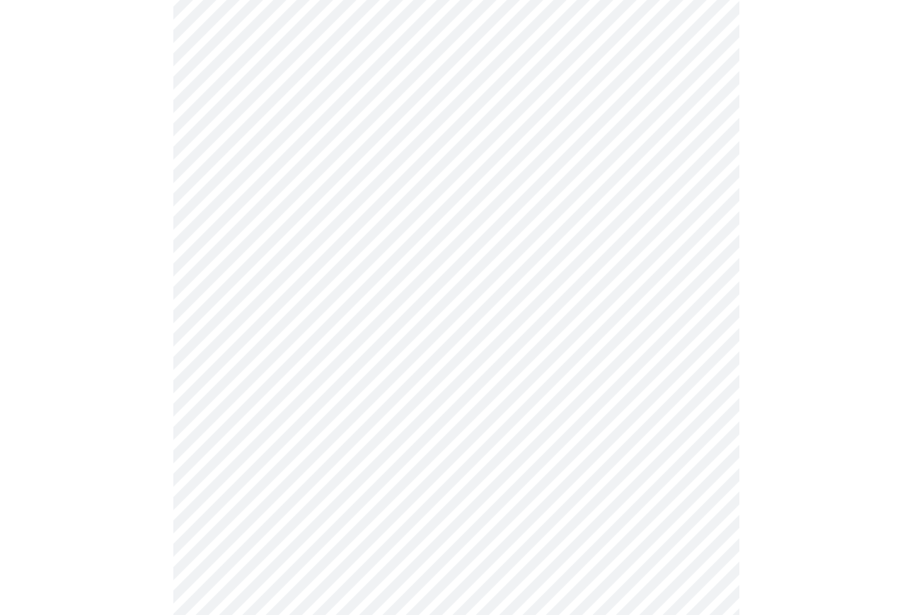
scroll to position [778, 0]
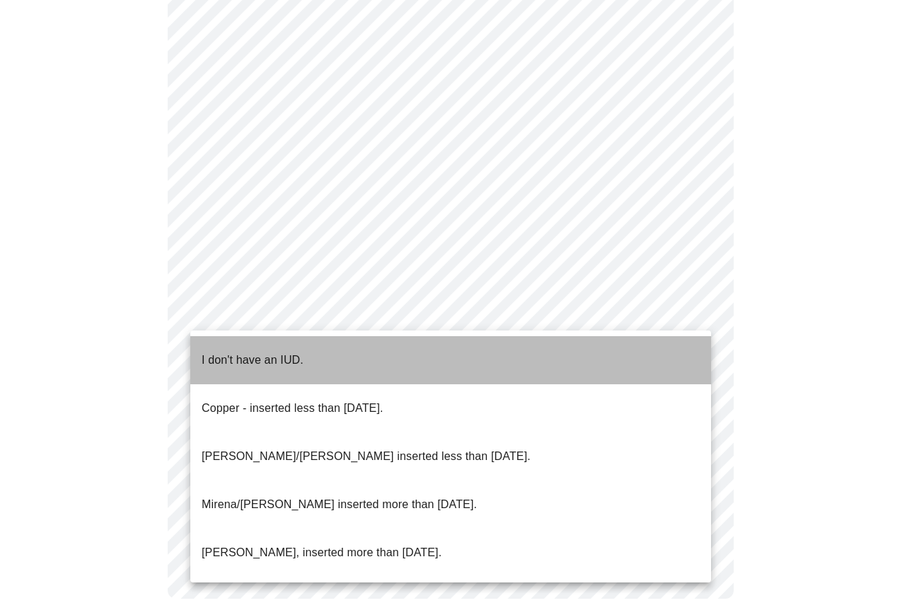
click at [535, 361] on li "I don't have an IUD." at bounding box center [450, 360] width 521 height 48
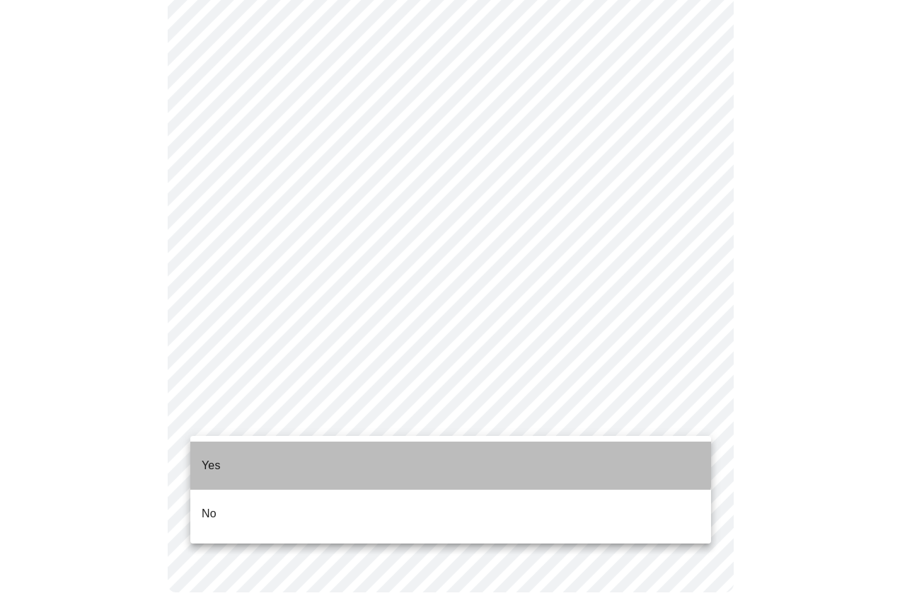
click at [395, 450] on li "Yes" at bounding box center [450, 465] width 521 height 48
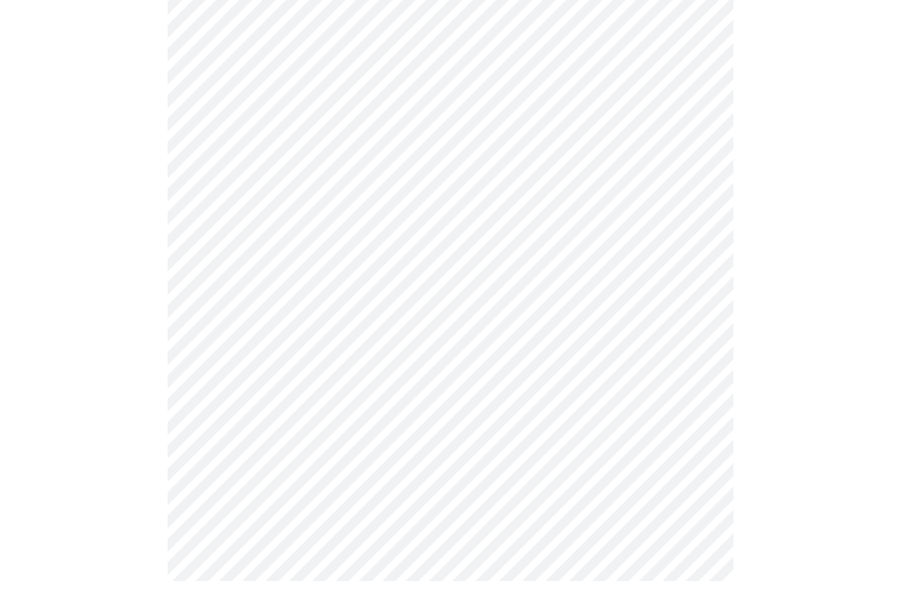
scroll to position [0, 0]
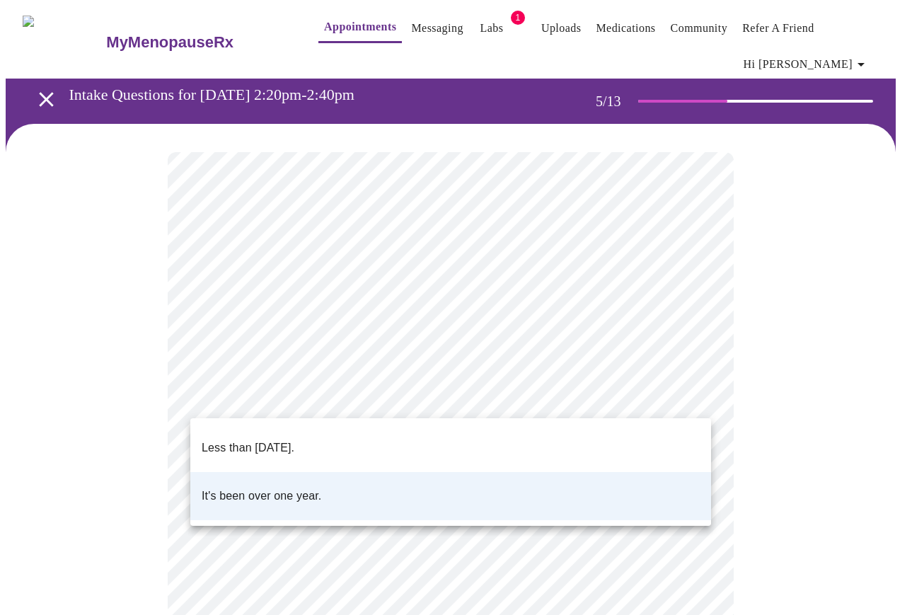
click at [683, 394] on body "MyMenopauseRx Appointments Messaging Labs 1 Uploads Medications Community Refer…" at bounding box center [456, 535] width 901 height 1058
click at [653, 432] on li "Less than [DATE]." at bounding box center [450, 448] width 521 height 48
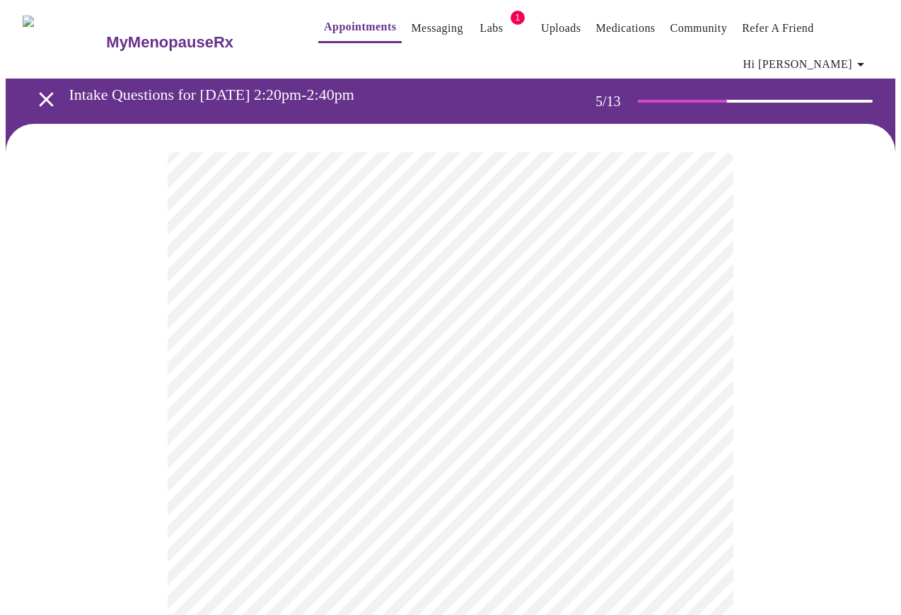
scroll to position [71, 0]
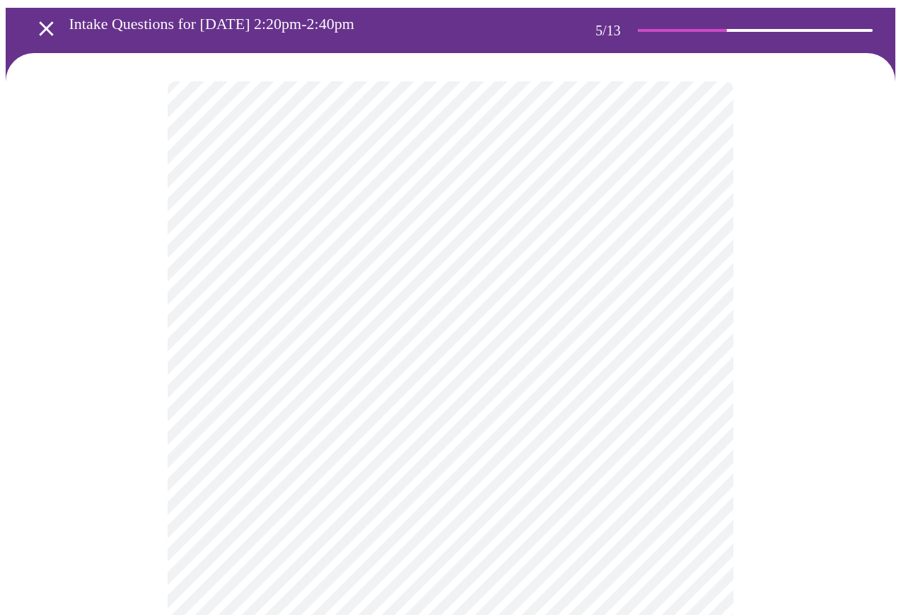
click at [694, 450] on body "MyMenopauseRx Appointments Messaging Labs 1 Uploads Medications Community Refer…" at bounding box center [451, 464] width 890 height 1058
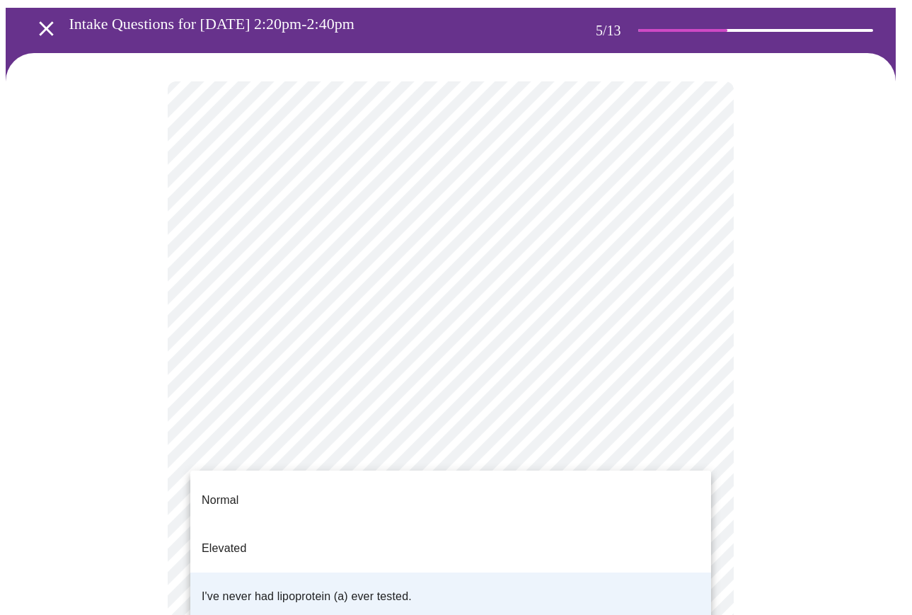
click at [804, 436] on div at bounding box center [456, 307] width 912 height 615
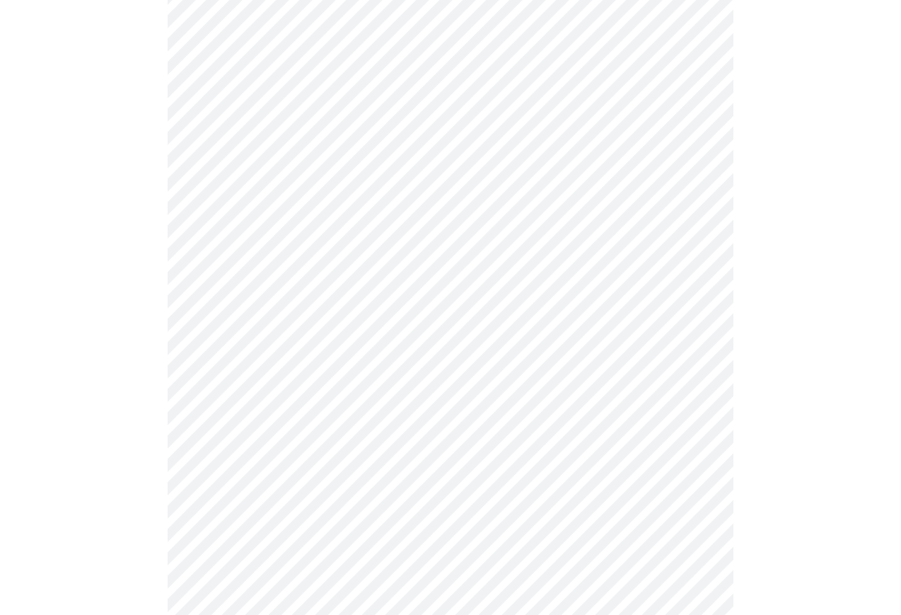
scroll to position [3537, 0]
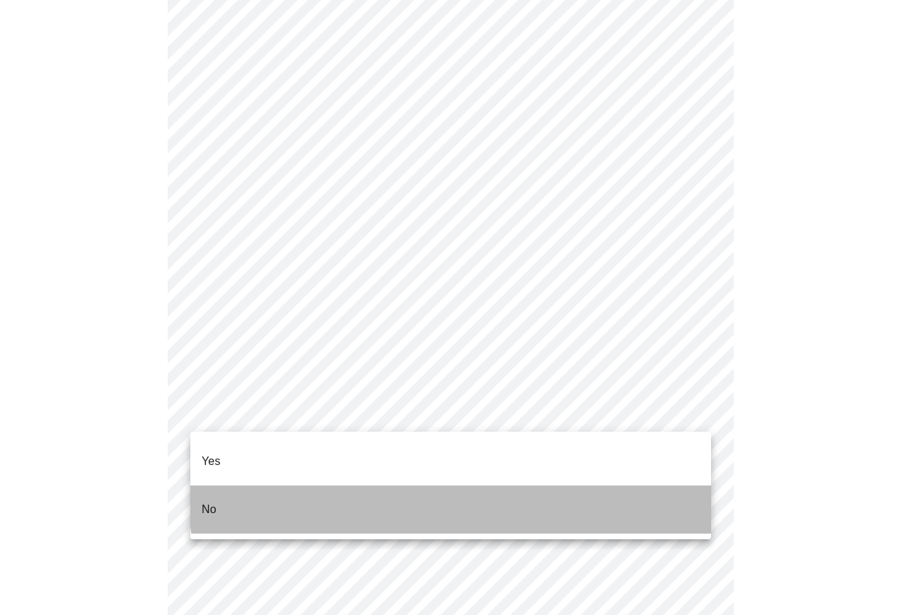
click at [499, 485] on li "No" at bounding box center [450, 509] width 521 height 48
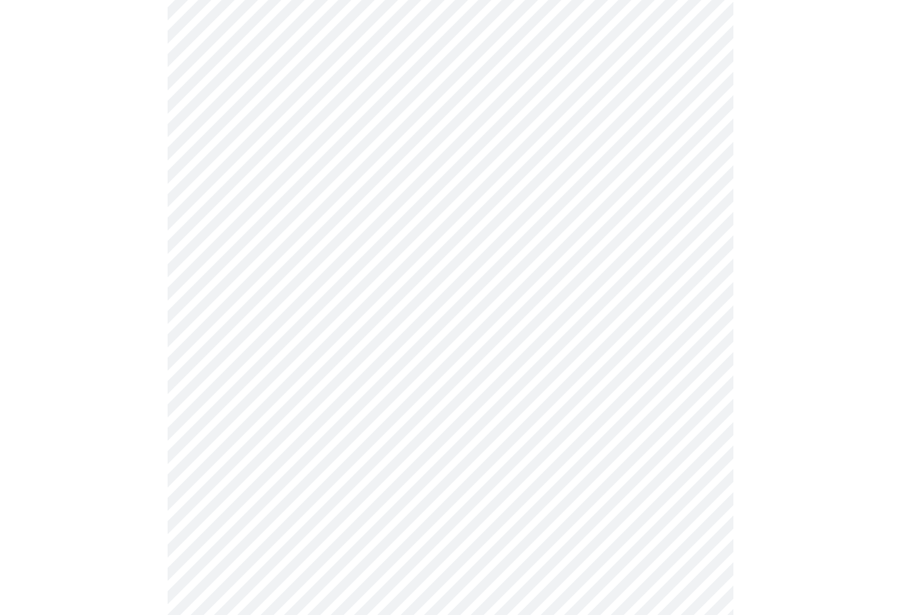
scroll to position [71, 0]
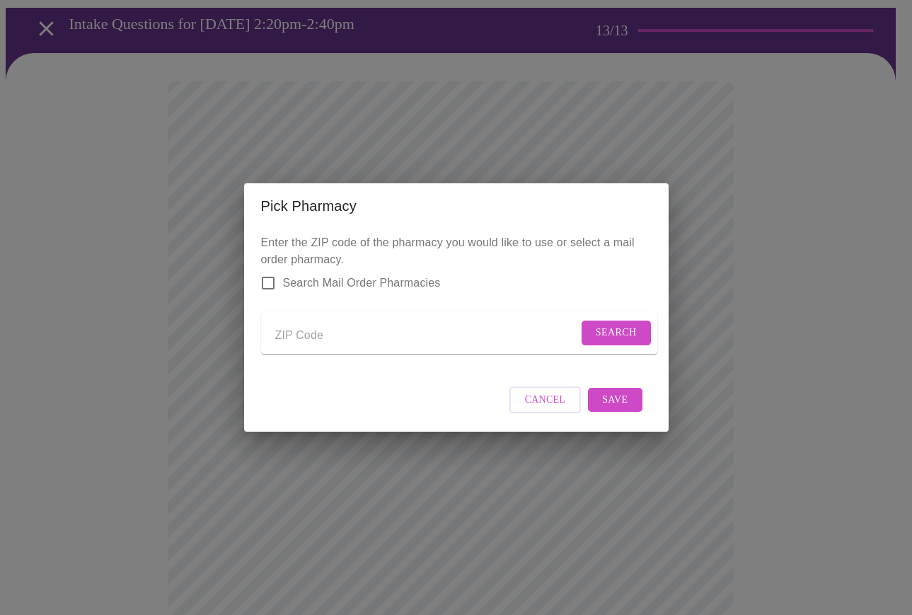
click at [308, 333] on input "Send a message to your care team" at bounding box center [426, 335] width 303 height 23
click at [612, 334] on span "Search" at bounding box center [616, 333] width 41 height 18
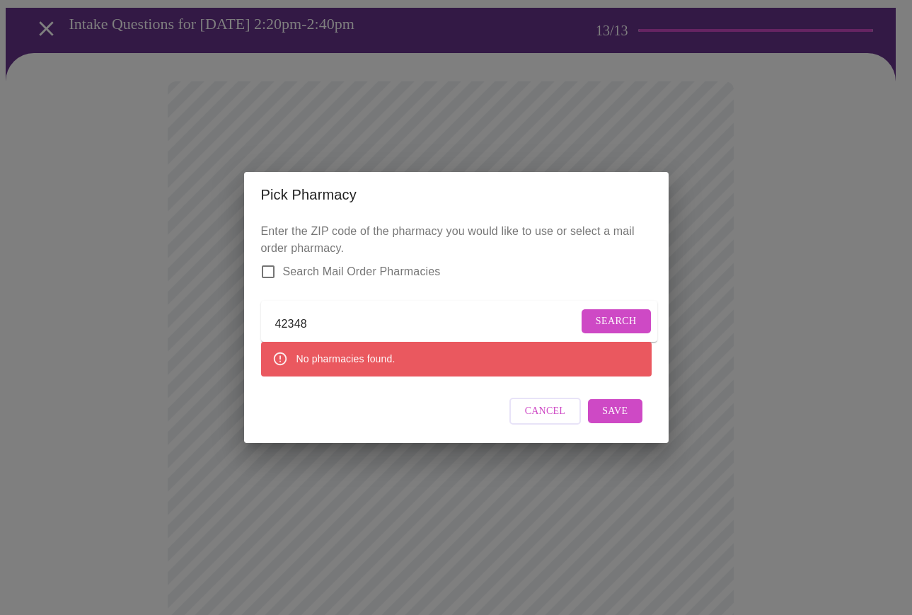
click at [459, 301] on form "42348 Search" at bounding box center [459, 322] width 396 height 42
click at [424, 325] on form "42348 Search" at bounding box center [459, 322] width 396 height 42
drag, startPoint x: 424, startPoint y: 323, endPoint x: 386, endPoint y: 329, distance: 37.9
click at [424, 323] on input "42348" at bounding box center [426, 324] width 303 height 23
drag, startPoint x: 345, startPoint y: 322, endPoint x: 181, endPoint y: 331, distance: 163.7
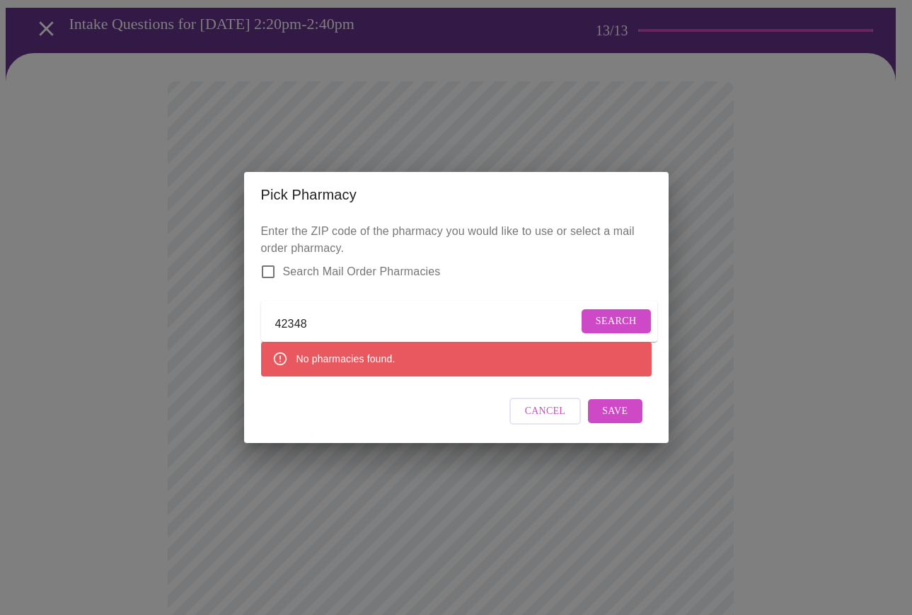
click at [180, 330] on div "Pick Pharmacy Enter the ZIP code of the pharmacy you would like to use or selec…" at bounding box center [456, 307] width 912 height 615
click at [621, 322] on span "Search" at bounding box center [616, 322] width 41 height 18
click at [495, 328] on input "CVS" at bounding box center [426, 324] width 303 height 23
type input "C"
type input "47586"
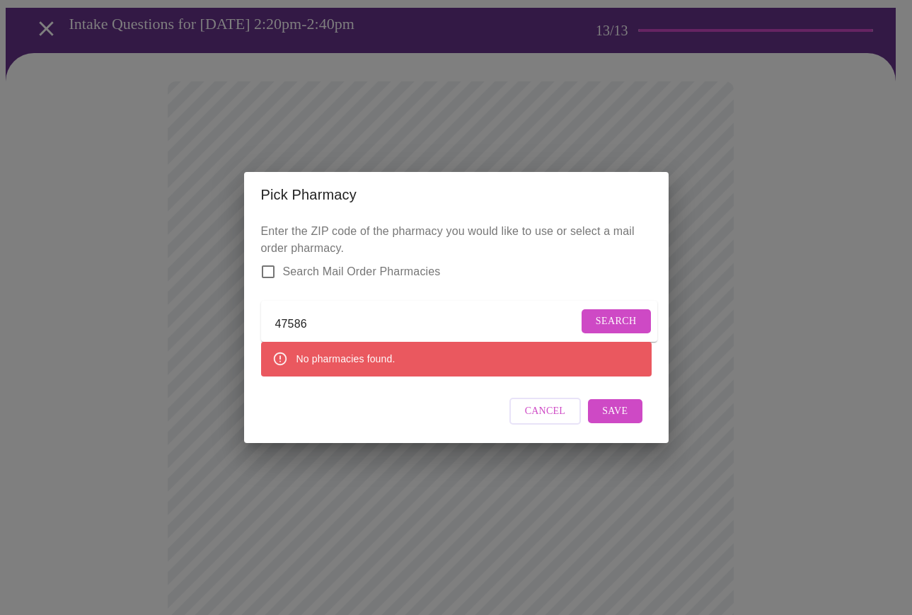
click at [639, 309] on button "Search" at bounding box center [616, 321] width 69 height 25
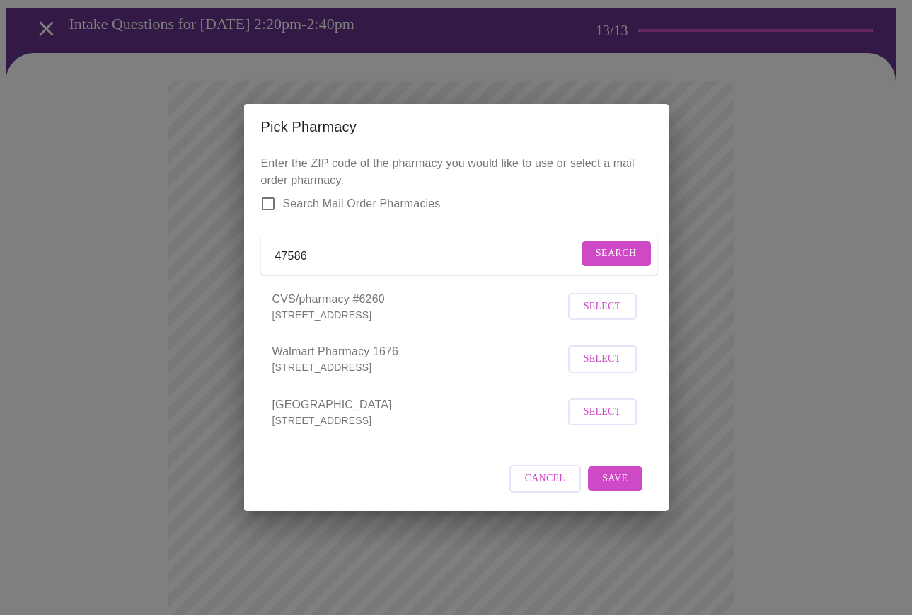
click at [617, 316] on span "Select" at bounding box center [602, 307] width 37 height 18
click at [608, 487] on span "Save" at bounding box center [614, 478] width 25 height 18
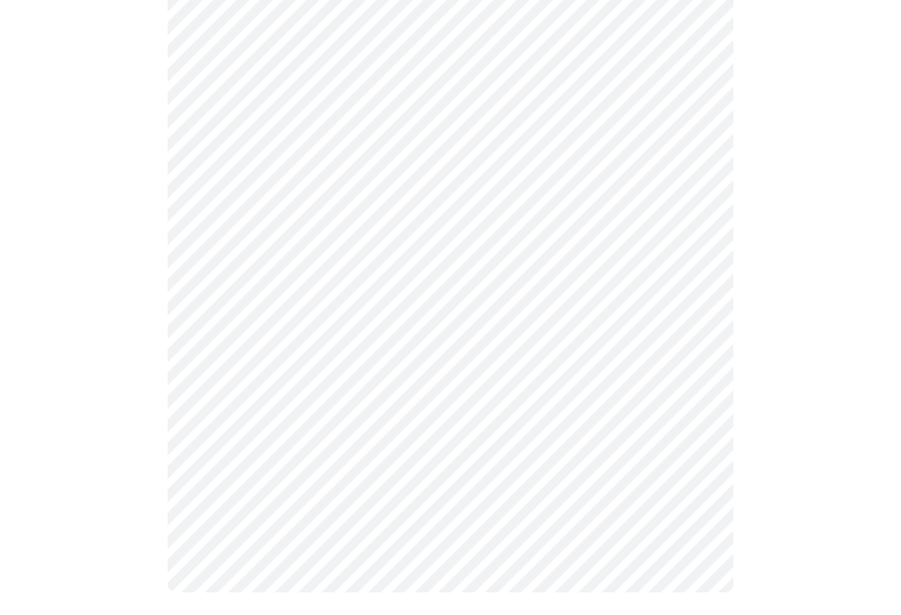
scroll to position [0, 0]
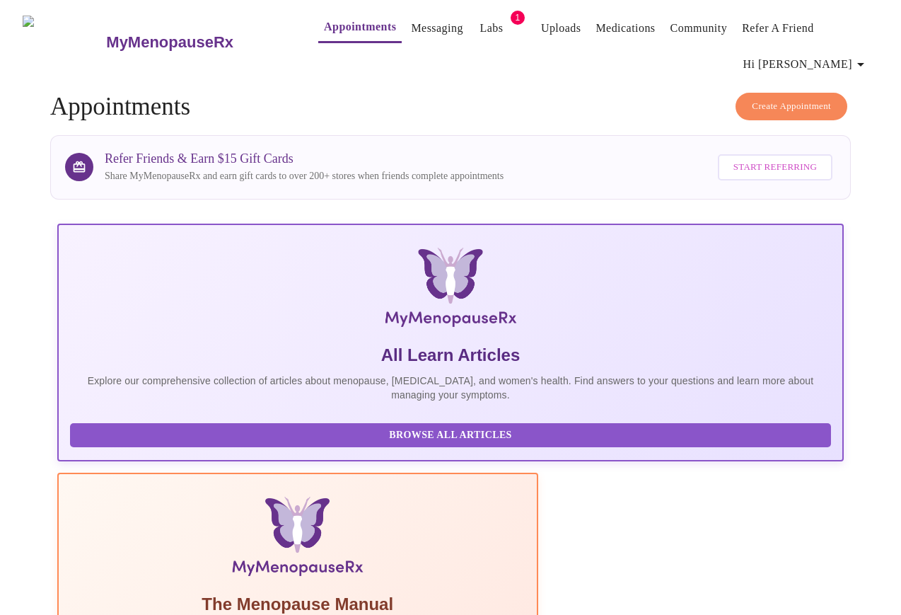
click at [478, 14] on button "Labs" at bounding box center [491, 28] width 45 height 28
click at [480, 18] on link "Labs" at bounding box center [491, 28] width 23 height 20
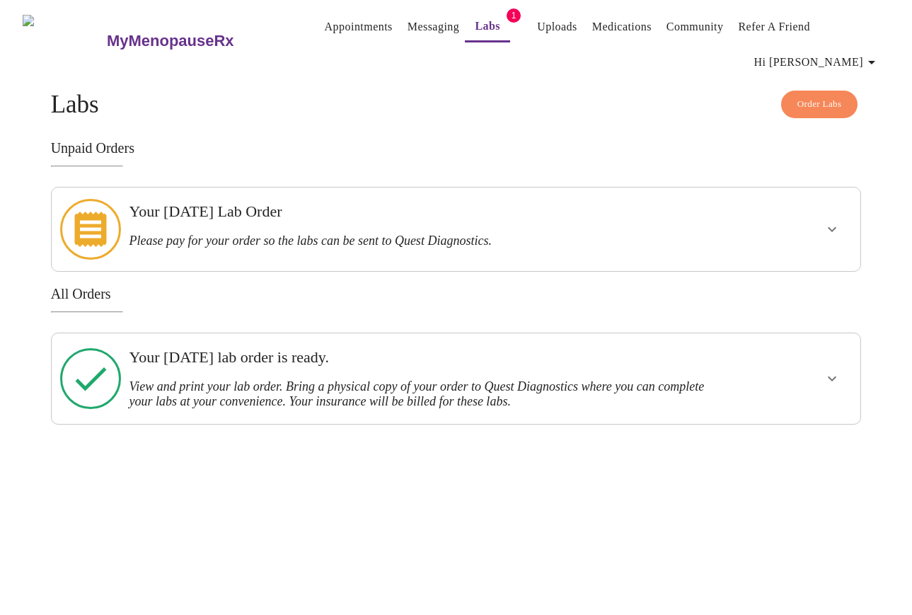
click at [369, 379] on h3 "View and print your lab order. Bring a physical copy of your order to Quest Dia…" at bounding box center [417, 394] width 576 height 30
click at [835, 370] on icon "show more" at bounding box center [831, 378] width 17 height 17
